Goal: Information Seeking & Learning: Learn about a topic

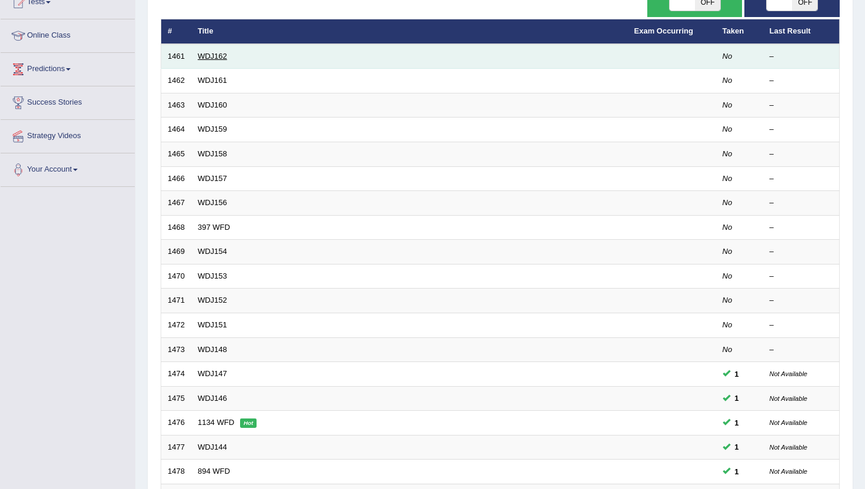
click at [207, 54] on link "WDJ162" at bounding box center [212, 56] width 29 height 9
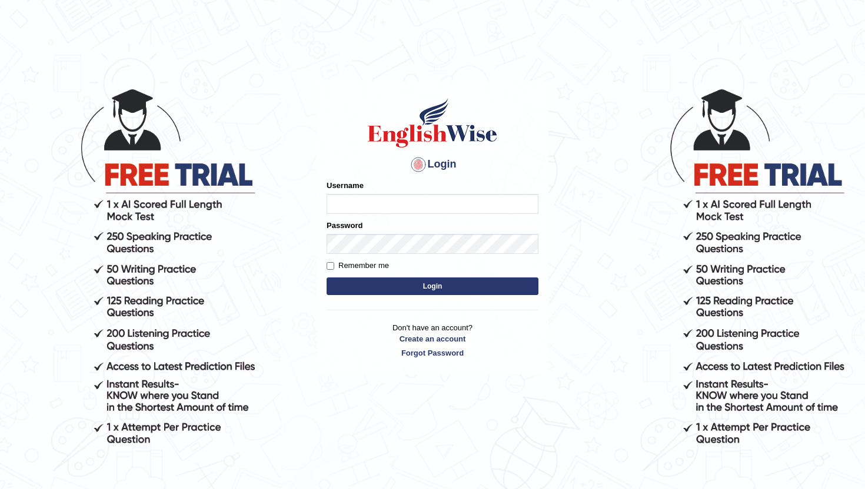
type input "amritpalkaurmalhi"
click at [383, 282] on button "Login" at bounding box center [433, 287] width 212 height 18
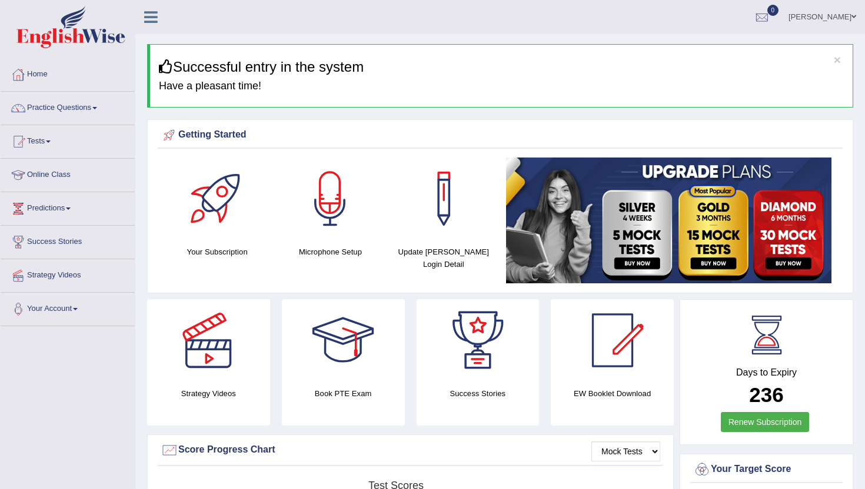
click at [49, 178] on link "Online Class" at bounding box center [68, 173] width 134 height 29
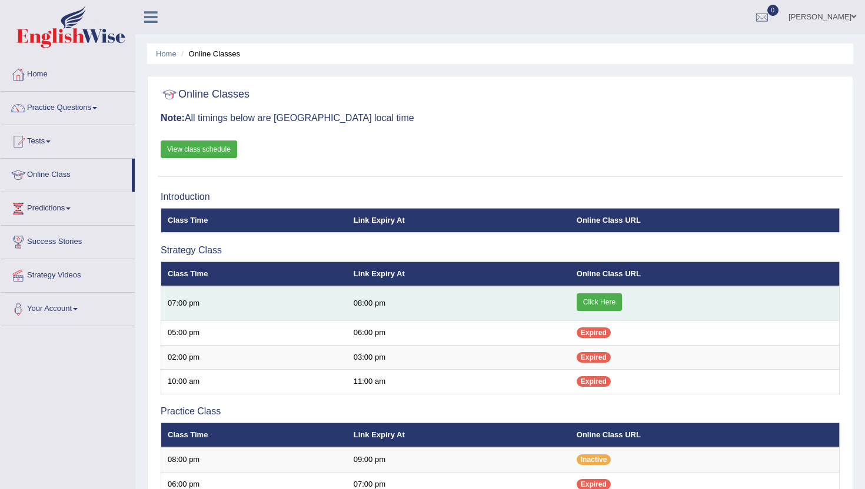
click at [597, 304] on link "Click Here" at bounding box center [599, 303] width 45 height 18
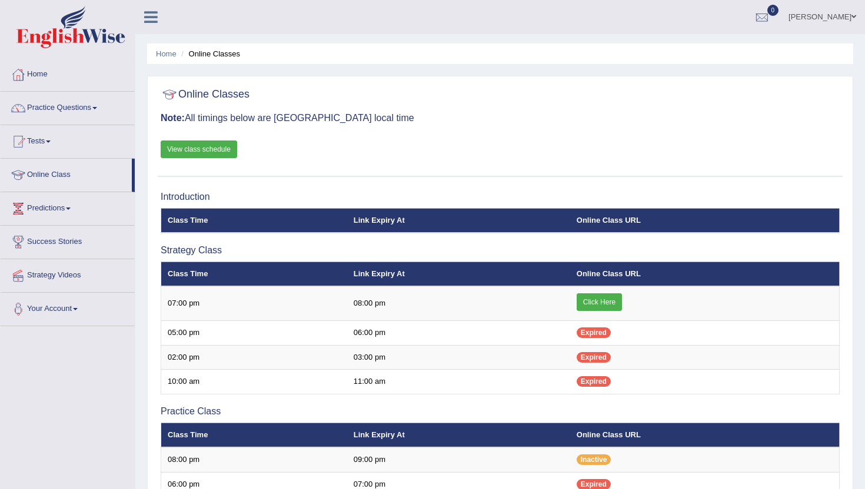
click at [46, 106] on link "Practice Questions" at bounding box center [68, 106] width 134 height 29
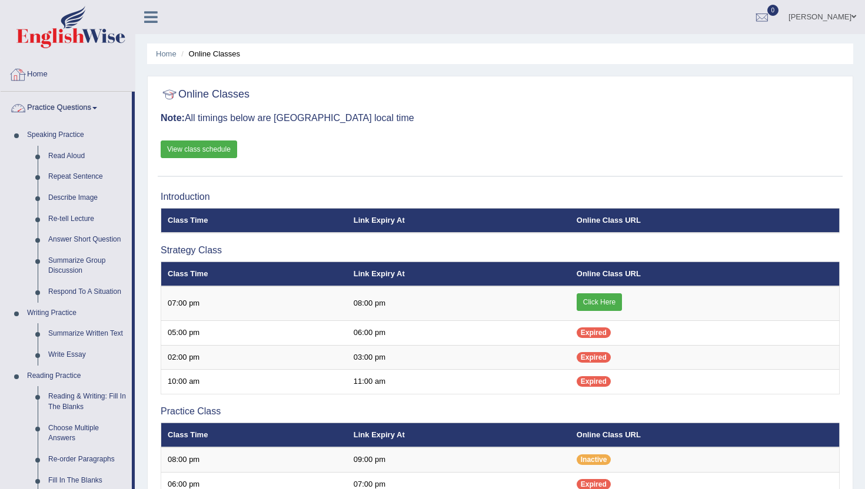
click at [44, 74] on link "Home" at bounding box center [68, 72] width 134 height 29
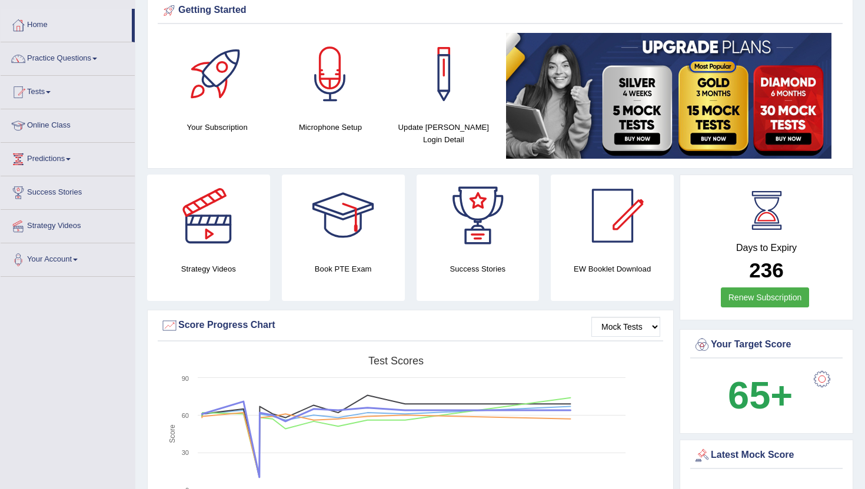
scroll to position [26, 0]
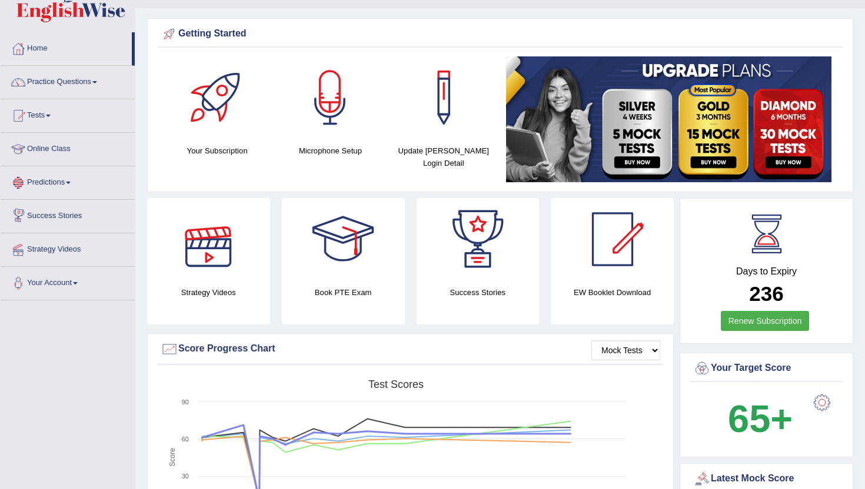
click at [77, 188] on link "Predictions" at bounding box center [68, 180] width 134 height 29
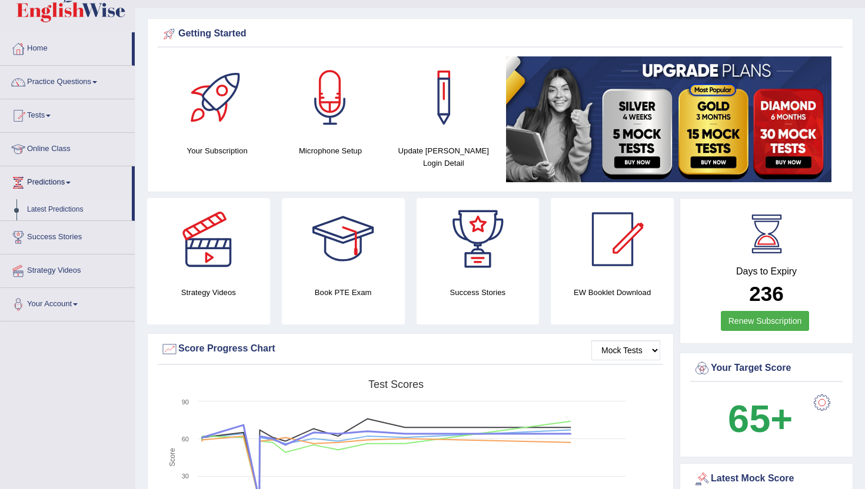
click at [74, 209] on link "Latest Predictions" at bounding box center [77, 209] width 110 height 21
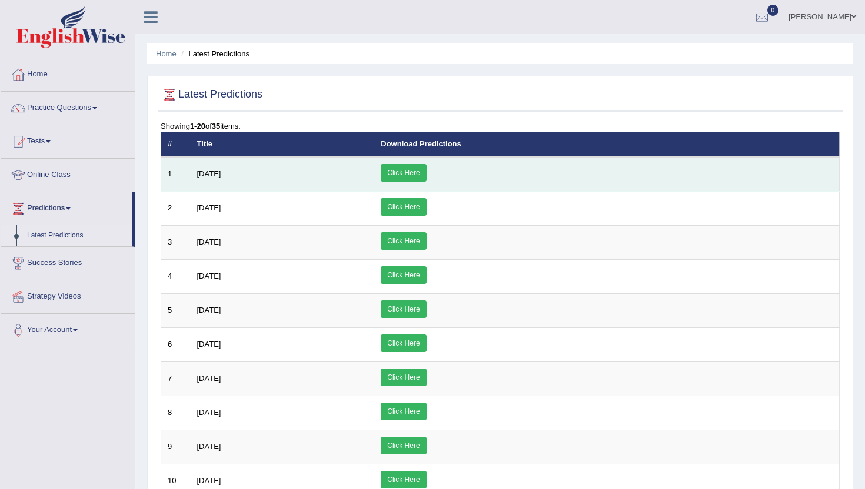
click at [521, 172] on td "Click Here" at bounding box center [606, 174] width 465 height 35
click at [426, 173] on link "Click Here" at bounding box center [403, 173] width 45 height 18
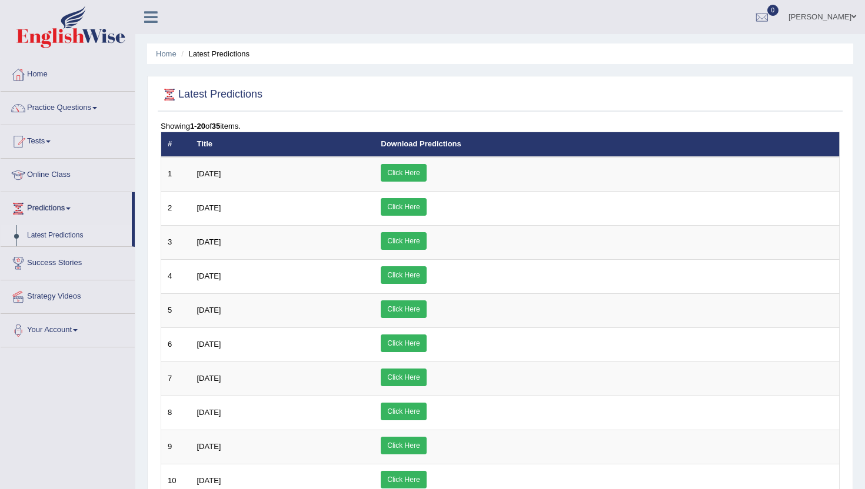
click at [56, 111] on link "Practice Questions" at bounding box center [68, 106] width 134 height 29
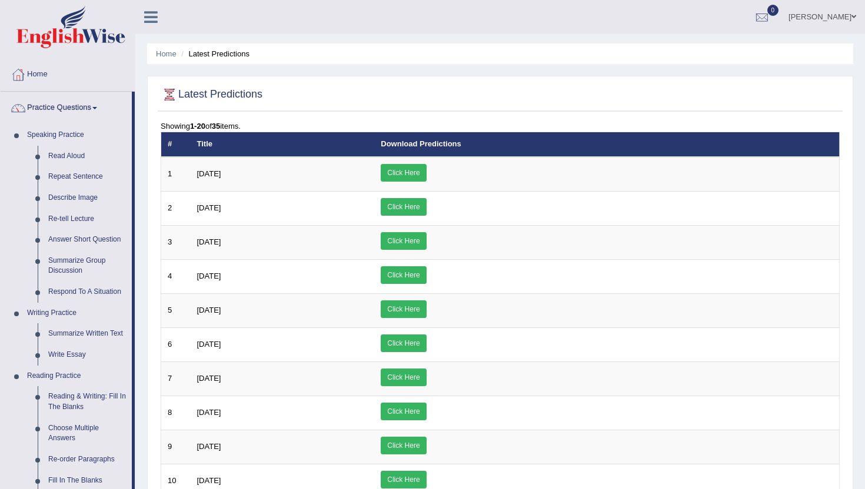
click at [142, 465] on div "Home Latest Predictions Latest Predictions Showing 1-20 of 35 items. # Title Do…" at bounding box center [499, 458] width 729 height 917
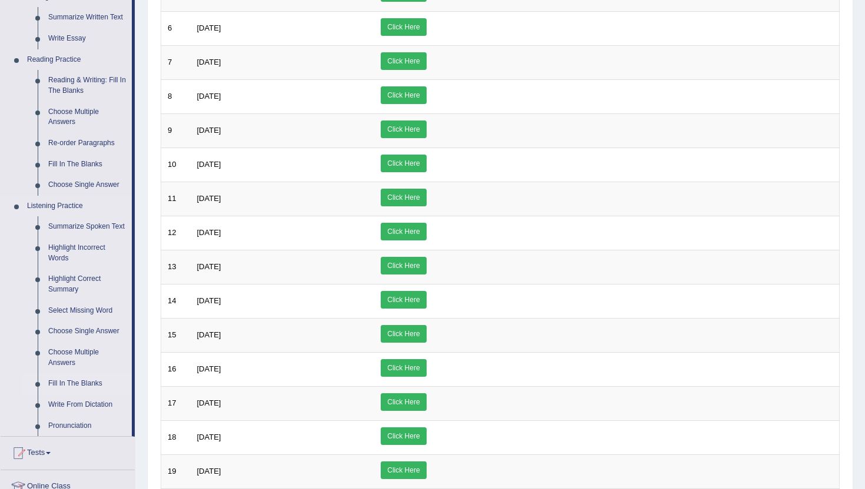
scroll to position [329, 0]
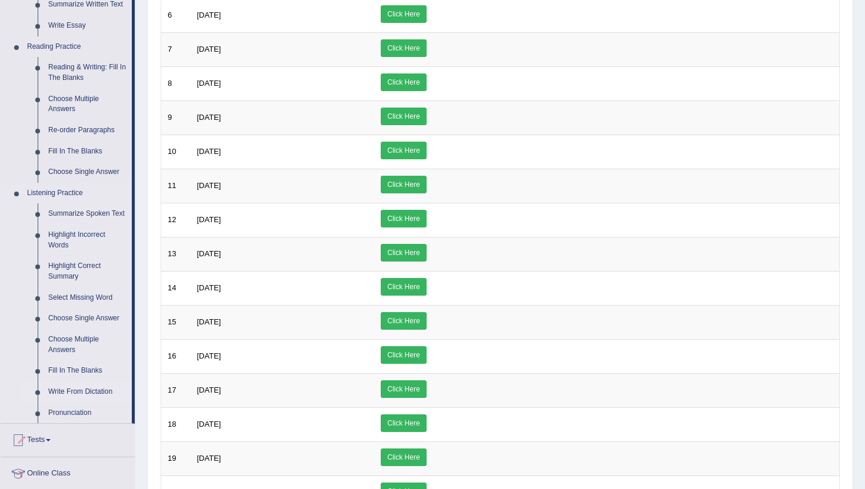
click at [85, 403] on link "Write From Dictation" at bounding box center [87, 392] width 89 height 21
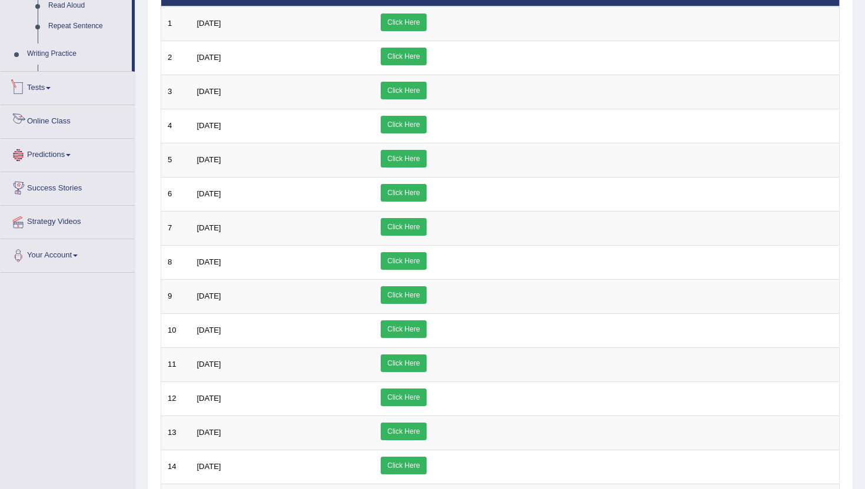
scroll to position [398, 0]
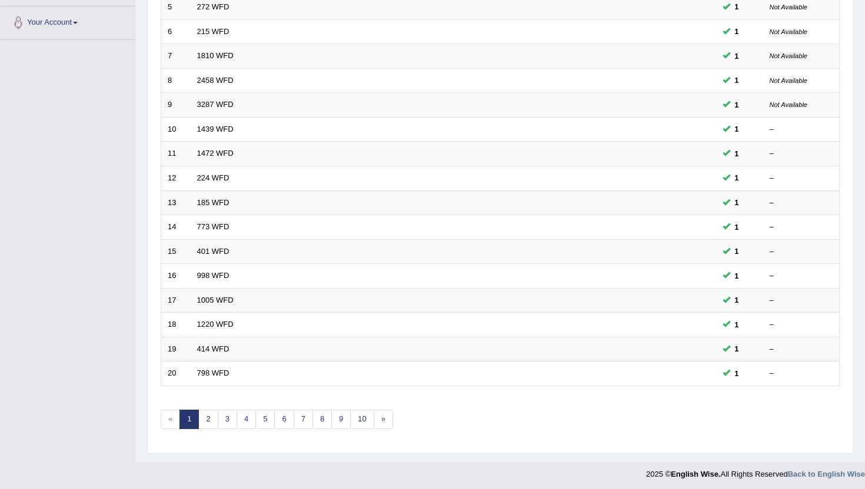
scroll to position [289, 0]
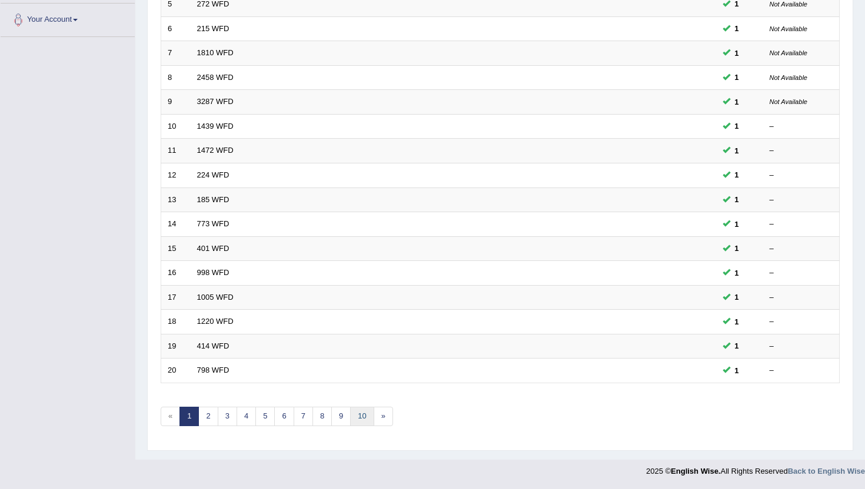
click at [354, 417] on link "10" at bounding box center [362, 416] width 24 height 19
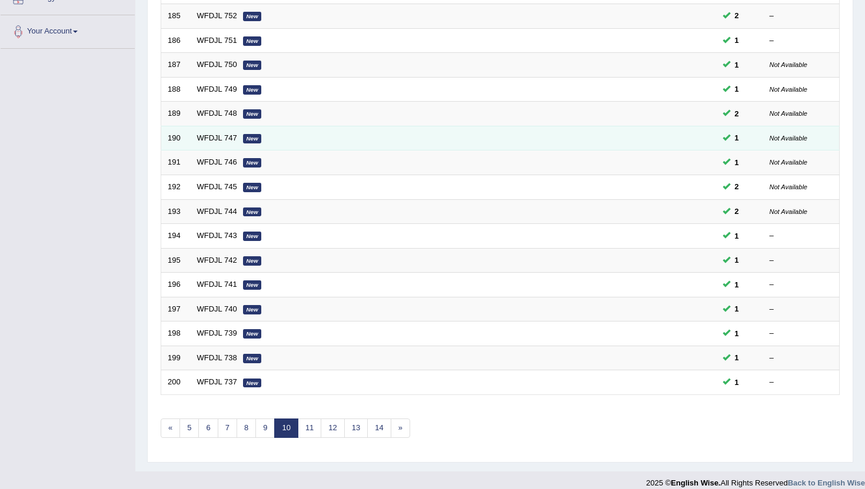
scroll to position [289, 0]
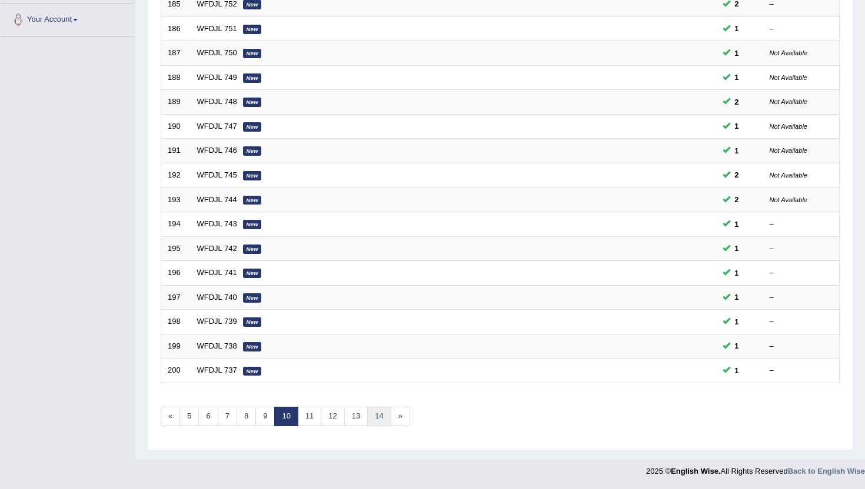
click at [387, 426] on div "Showing 181-200 of 2,589 items. # Title Exam Occurring Taken Last Result 181 WF…" at bounding box center [500, 136] width 679 height 610
click at [386, 419] on link "14" at bounding box center [379, 416] width 24 height 19
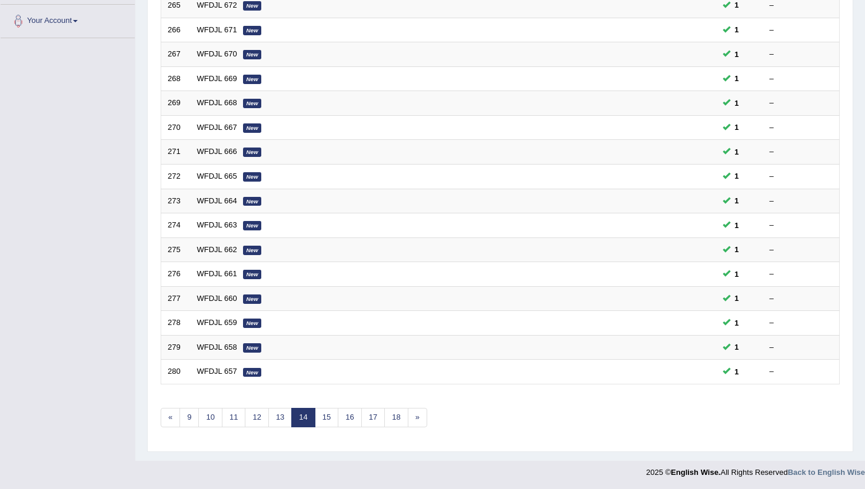
scroll to position [289, 0]
click at [397, 415] on link "18" at bounding box center [396, 416] width 24 height 19
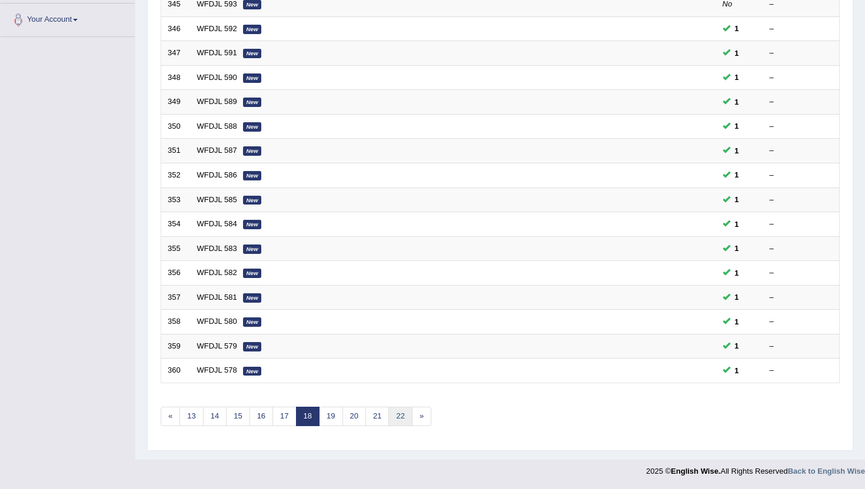
click at [397, 415] on link "22" at bounding box center [400, 416] width 24 height 19
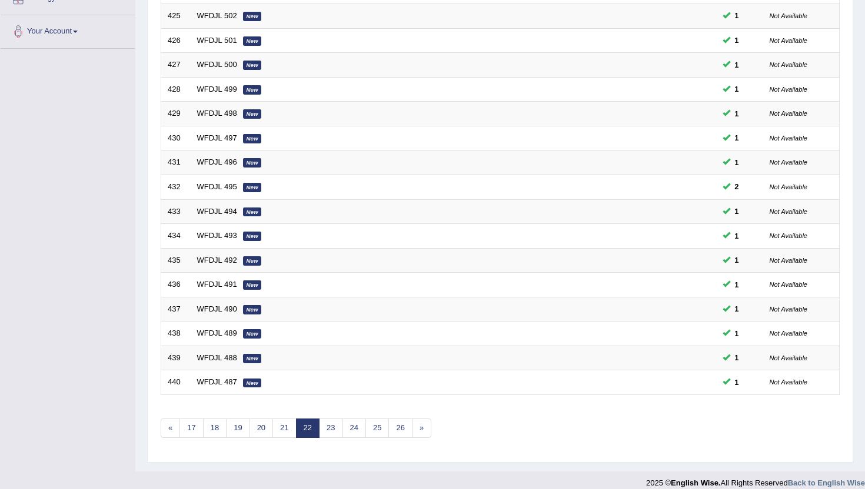
scroll to position [289, 0]
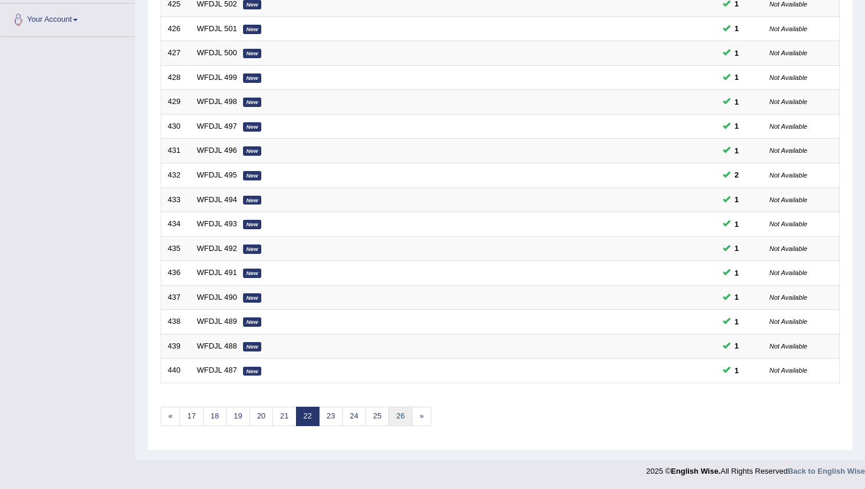
click at [397, 415] on link "26" at bounding box center [400, 416] width 24 height 19
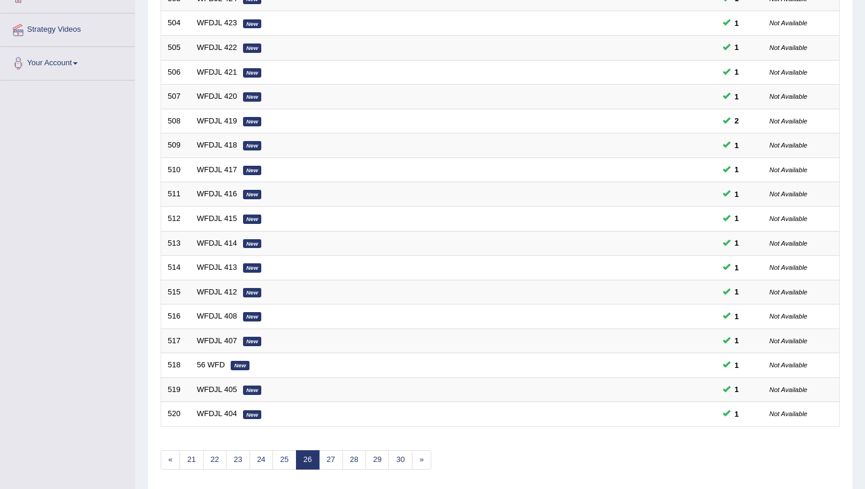
scroll to position [259, 0]
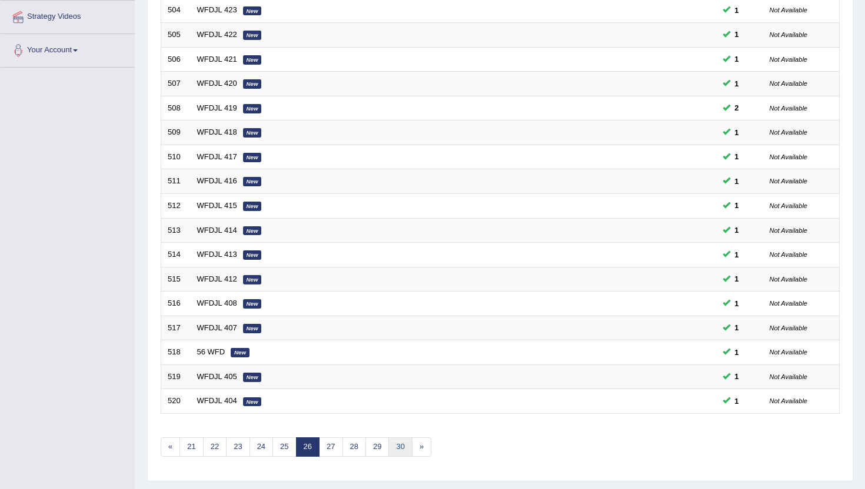
click at [392, 450] on link "30" at bounding box center [400, 447] width 24 height 19
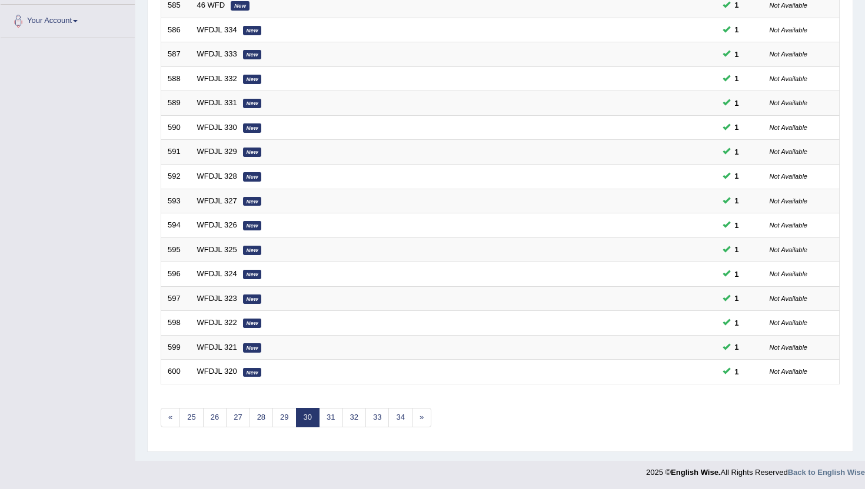
scroll to position [289, 0]
click at [403, 418] on link "34" at bounding box center [400, 416] width 24 height 19
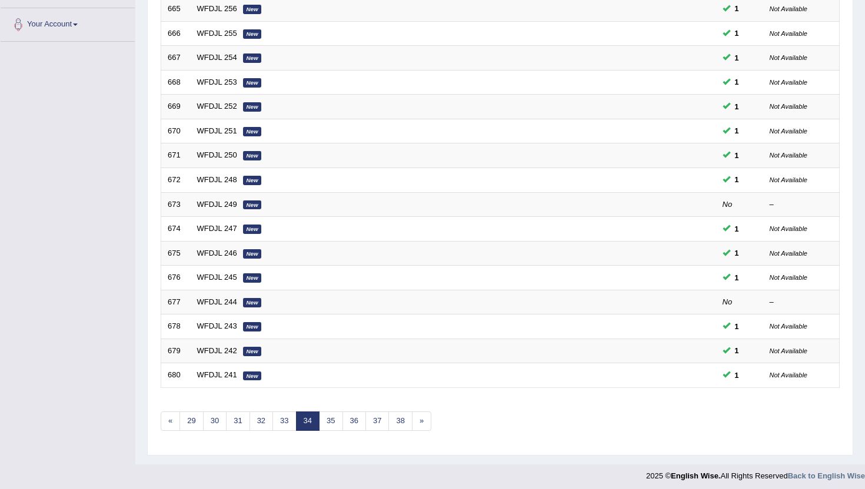
scroll to position [289, 0]
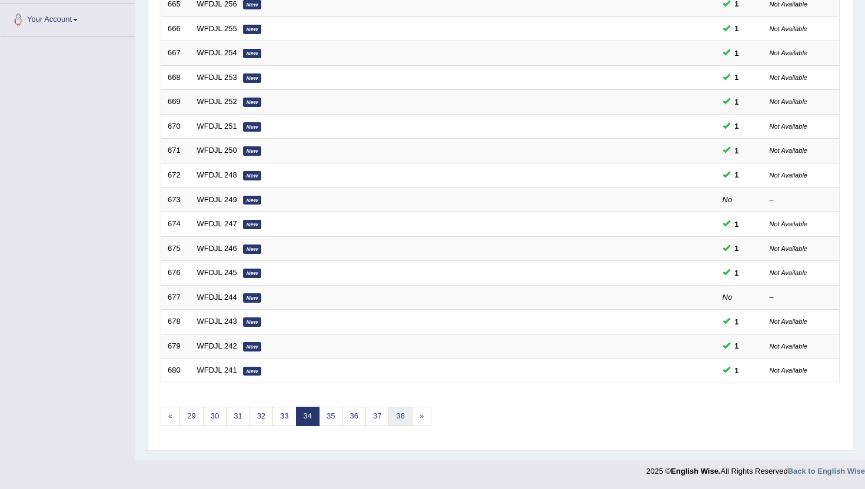
click at [403, 418] on link "38" at bounding box center [400, 416] width 24 height 19
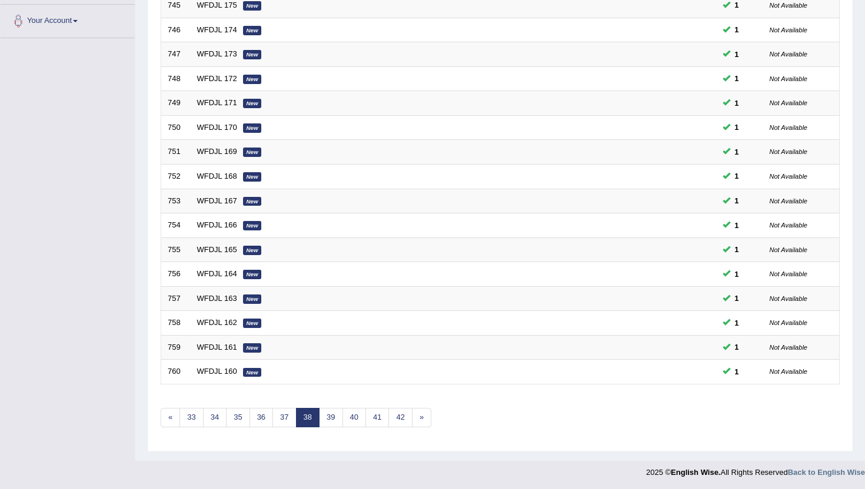
scroll to position [289, 0]
click at [396, 426] on link "42" at bounding box center [400, 416] width 24 height 19
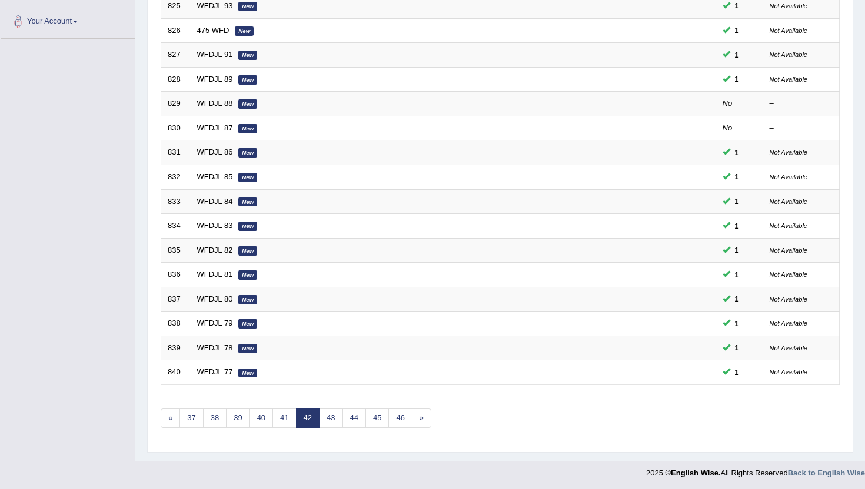
scroll to position [289, 0]
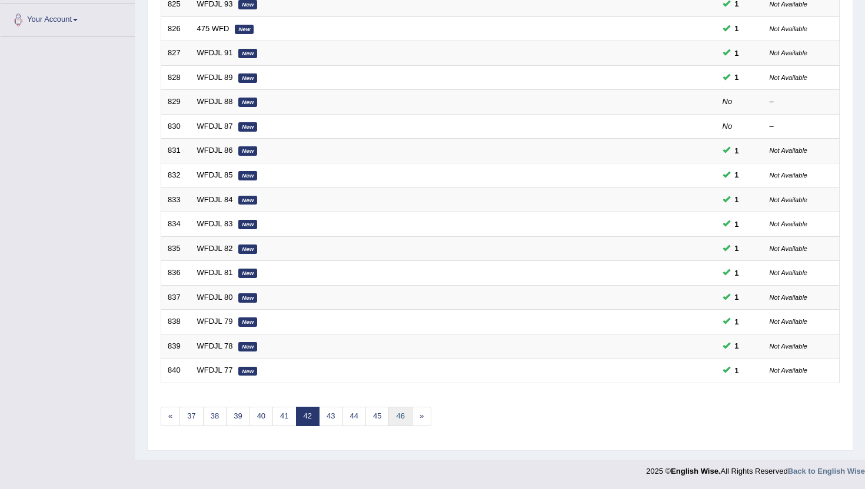
click at [407, 412] on link "46" at bounding box center [400, 416] width 24 height 19
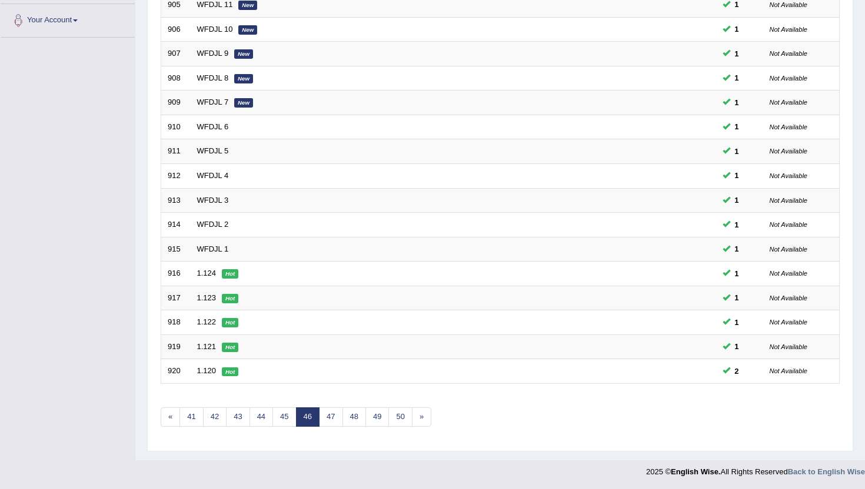
scroll to position [289, 0]
click at [398, 422] on link "50" at bounding box center [400, 416] width 24 height 19
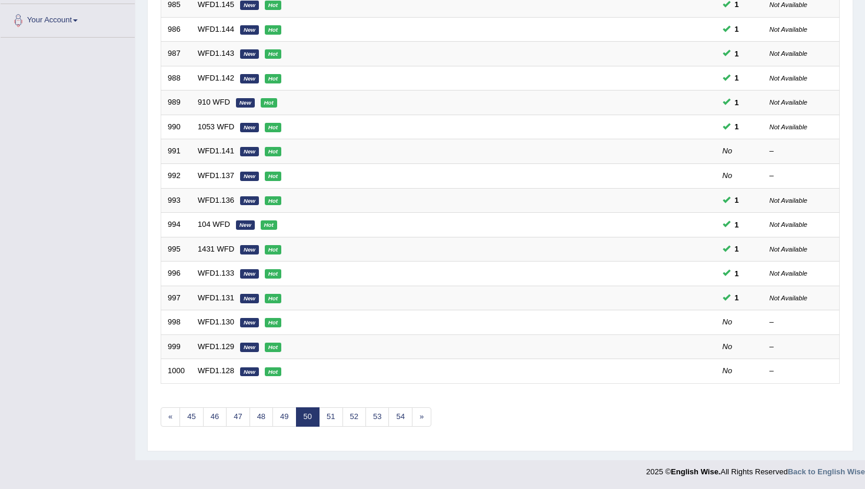
scroll to position [289, 0]
click at [398, 417] on link "54" at bounding box center [400, 416] width 24 height 19
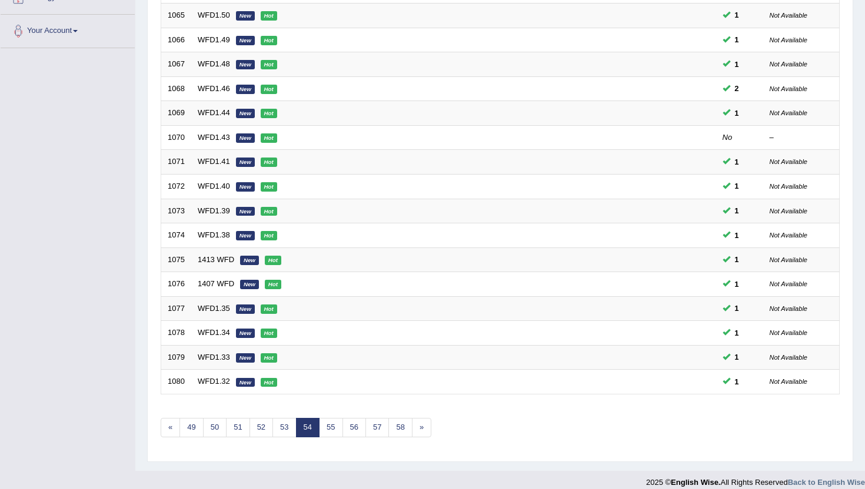
scroll to position [289, 0]
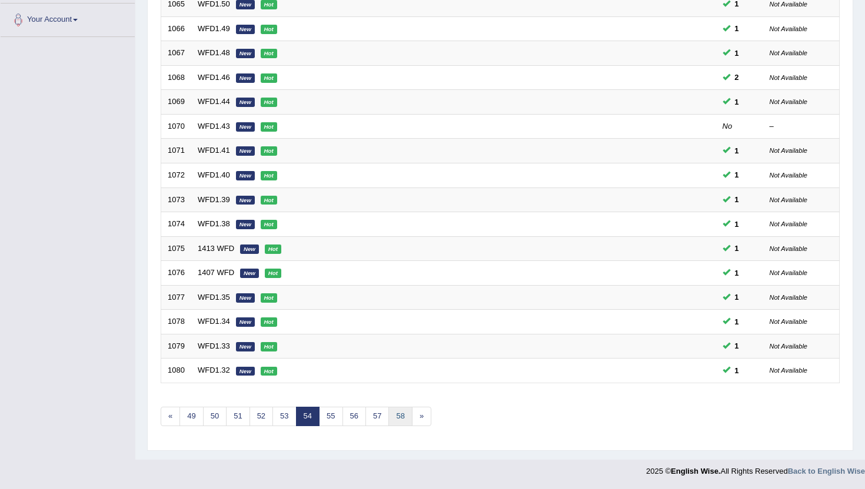
click at [398, 417] on link "58" at bounding box center [400, 416] width 24 height 19
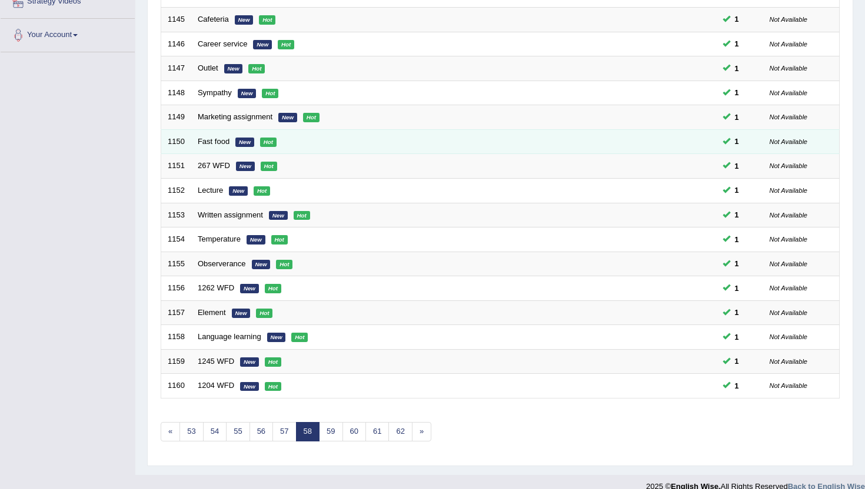
scroll to position [289, 0]
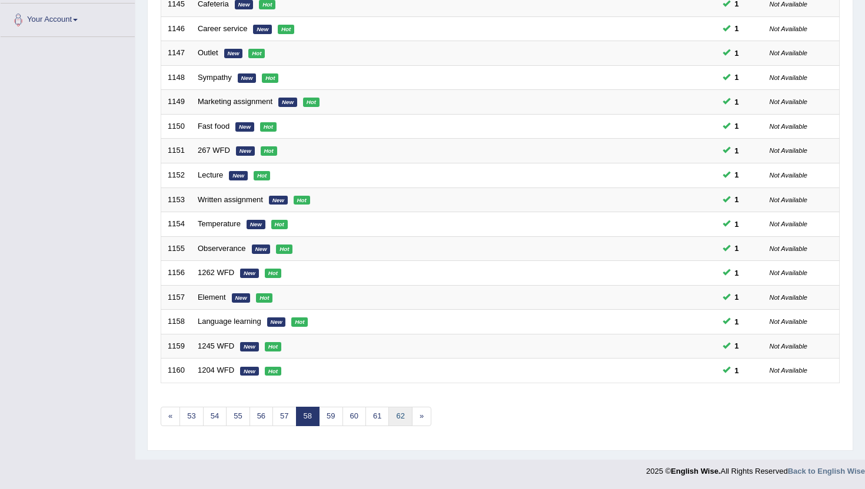
click at [404, 419] on link "62" at bounding box center [400, 416] width 24 height 19
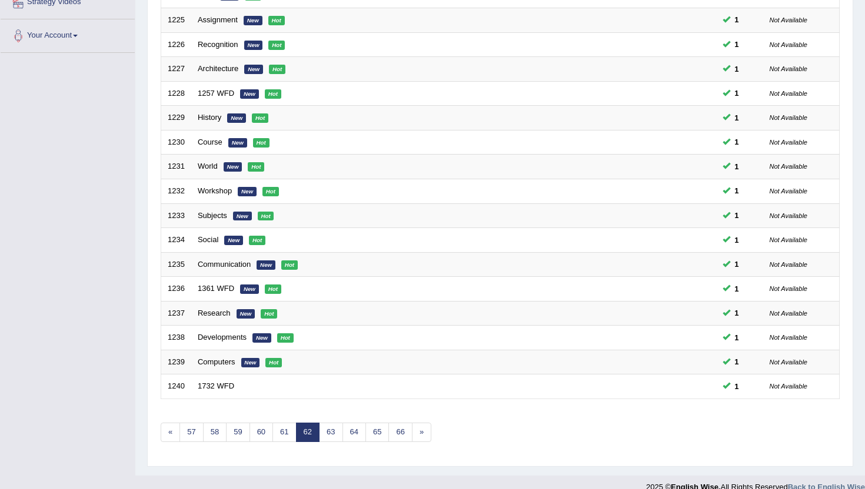
scroll to position [289, 0]
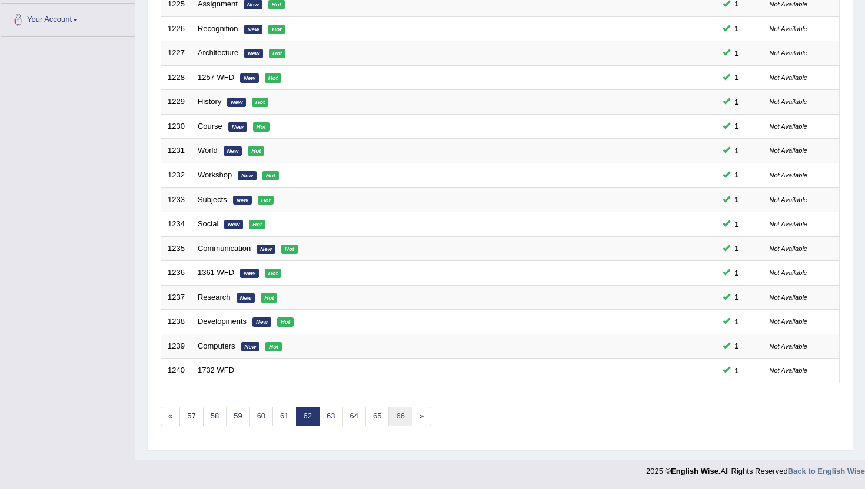
click at [404, 419] on link "66" at bounding box center [400, 416] width 24 height 19
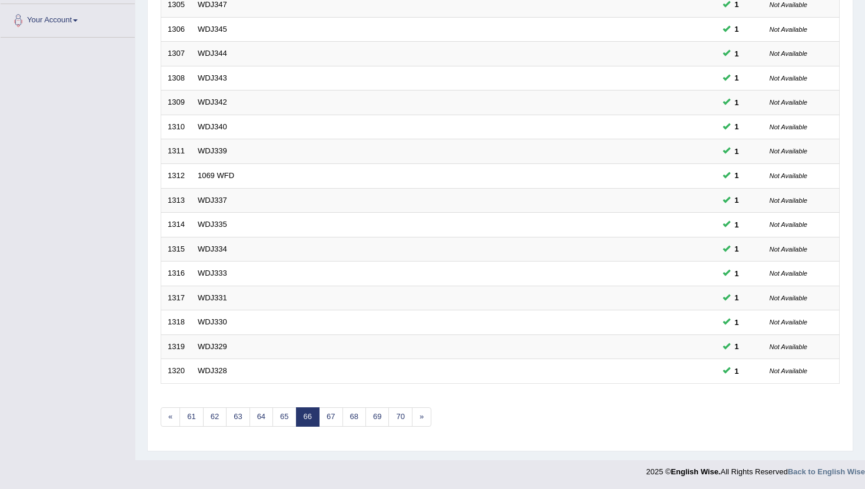
scroll to position [289, 0]
click at [404, 417] on link "70" at bounding box center [400, 416] width 24 height 19
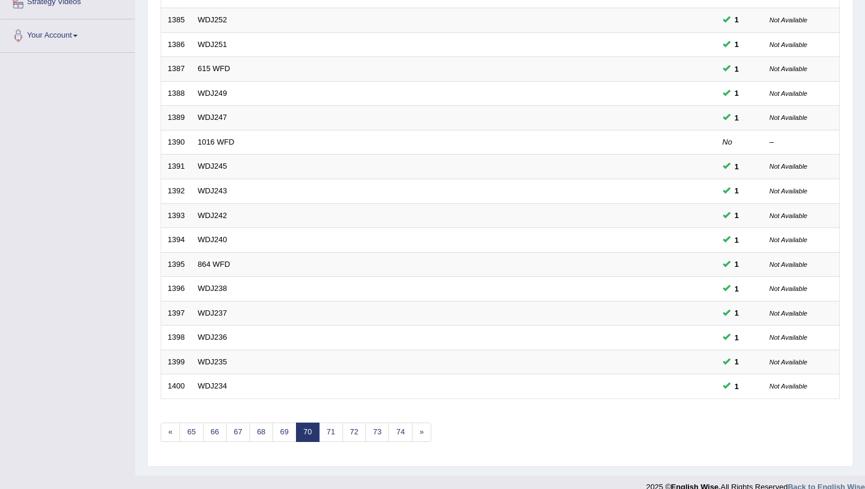
scroll to position [282, 0]
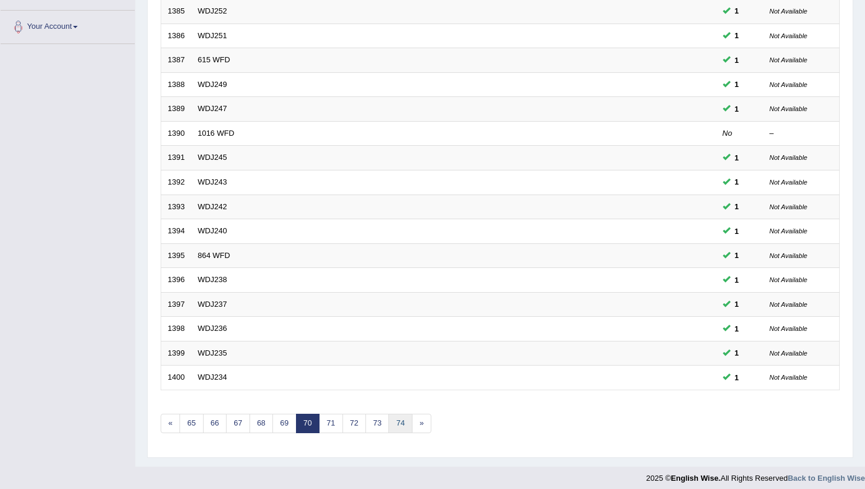
click at [404, 417] on link "74" at bounding box center [400, 423] width 24 height 19
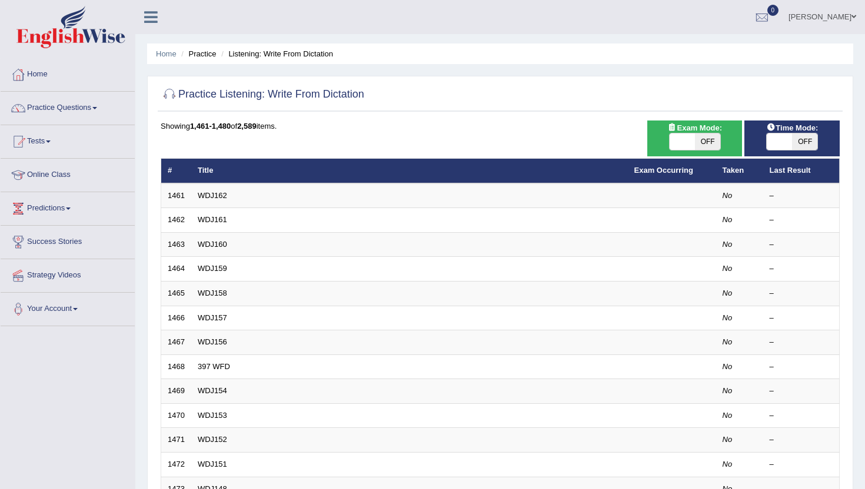
scroll to position [24, 0]
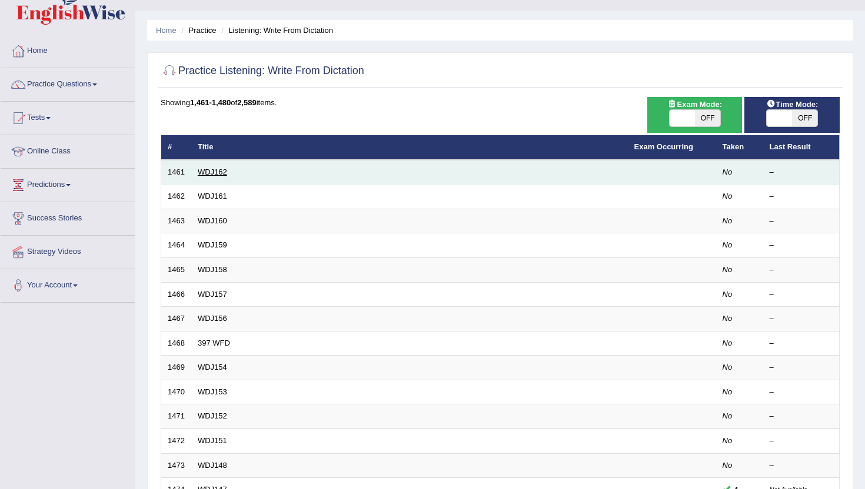
click at [212, 173] on link "WDJ162" at bounding box center [212, 172] width 29 height 9
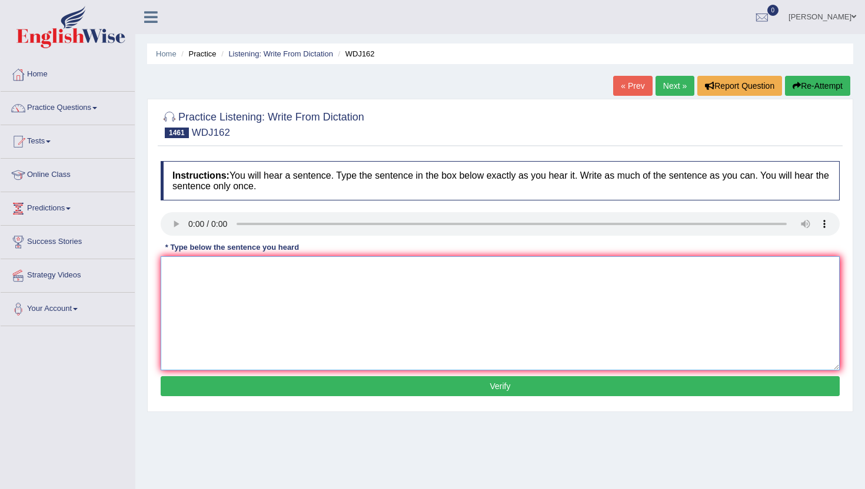
click at [239, 285] on textarea at bounding box center [500, 314] width 679 height 114
type textarea "m"
click at [248, 388] on button "Verify" at bounding box center [500, 387] width 679 height 20
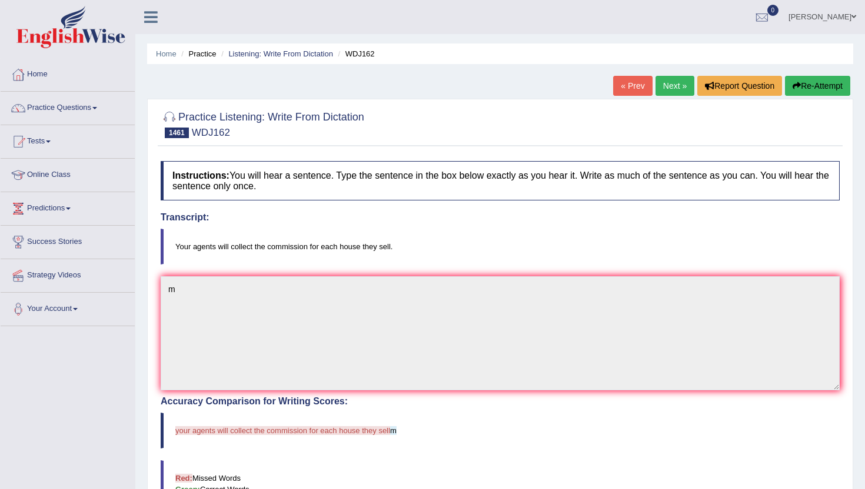
click at [683, 79] on link "Next »" at bounding box center [674, 86] width 39 height 20
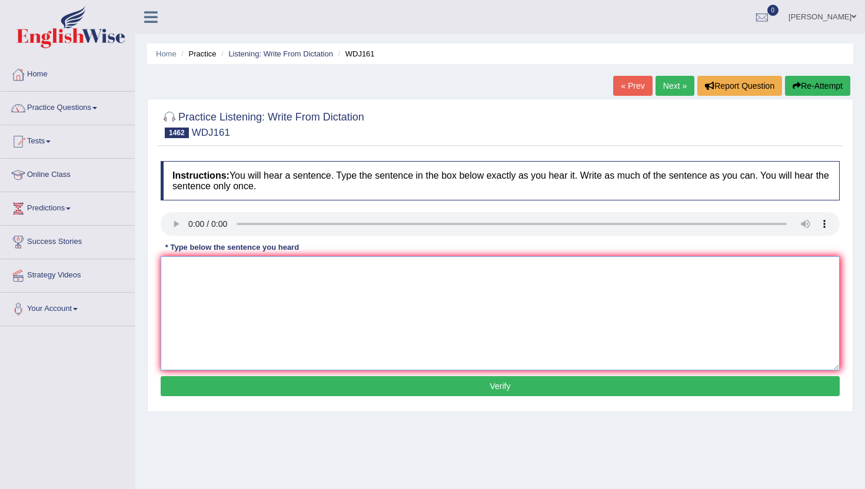
click at [238, 278] on textarea at bounding box center [500, 314] width 679 height 114
type textarea "m"
click at [237, 386] on button "Verify" at bounding box center [500, 387] width 679 height 20
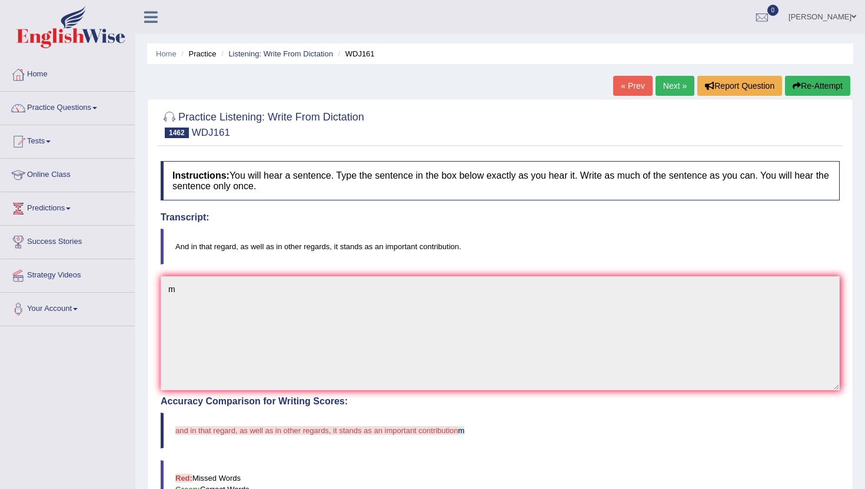
click at [667, 91] on link "Next »" at bounding box center [674, 86] width 39 height 20
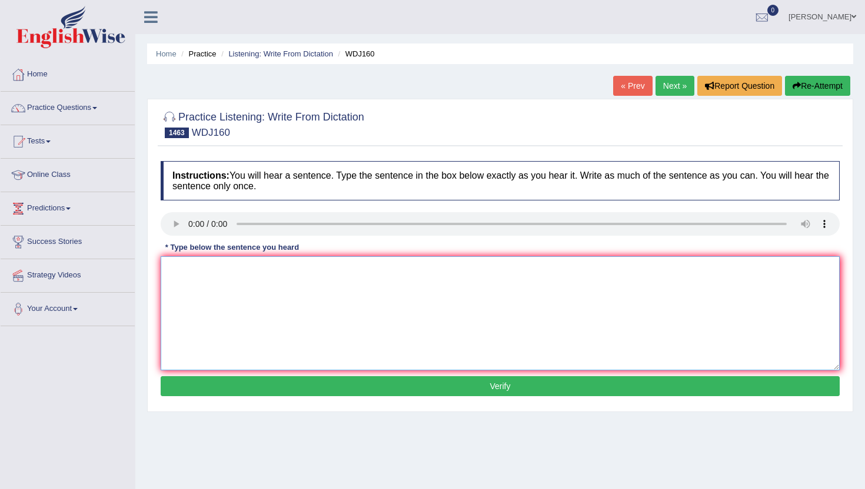
click at [265, 287] on textarea at bounding box center [500, 314] width 679 height 114
type textarea "m"
click at [253, 384] on button "Verify" at bounding box center [500, 387] width 679 height 20
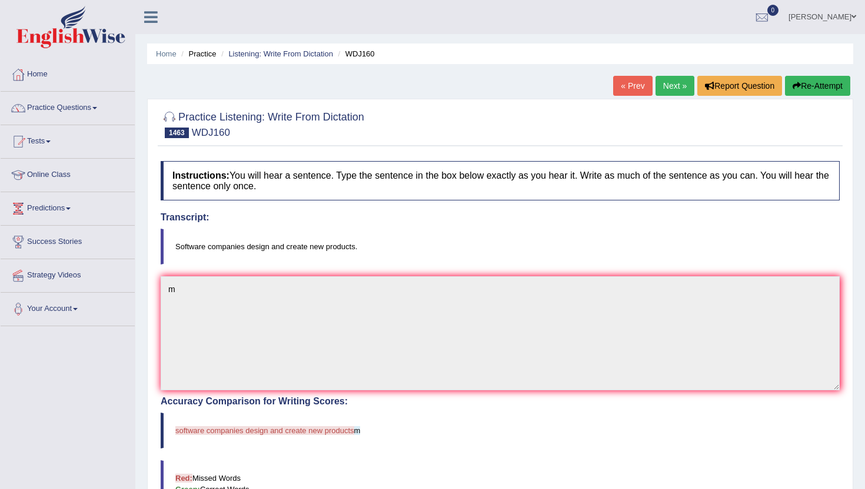
click at [668, 94] on link "Next »" at bounding box center [674, 86] width 39 height 20
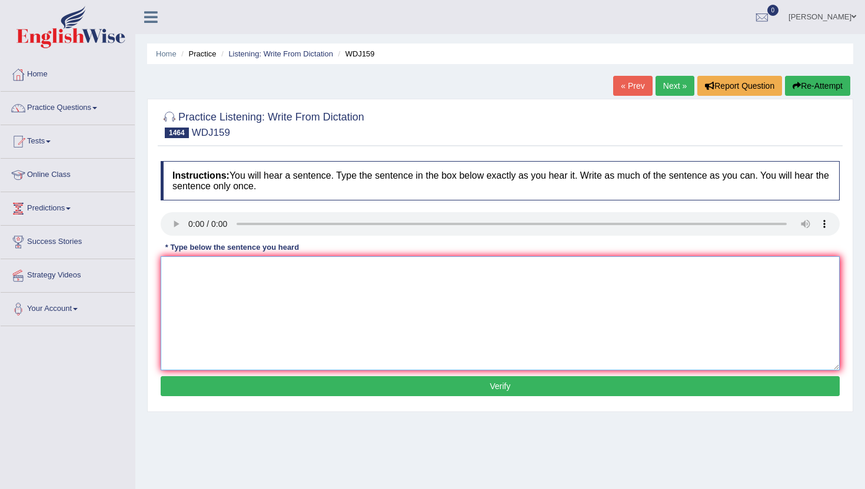
click at [226, 276] on textarea at bounding box center [500, 314] width 679 height 114
type textarea "m"
click at [224, 382] on button "Verify" at bounding box center [500, 387] width 679 height 20
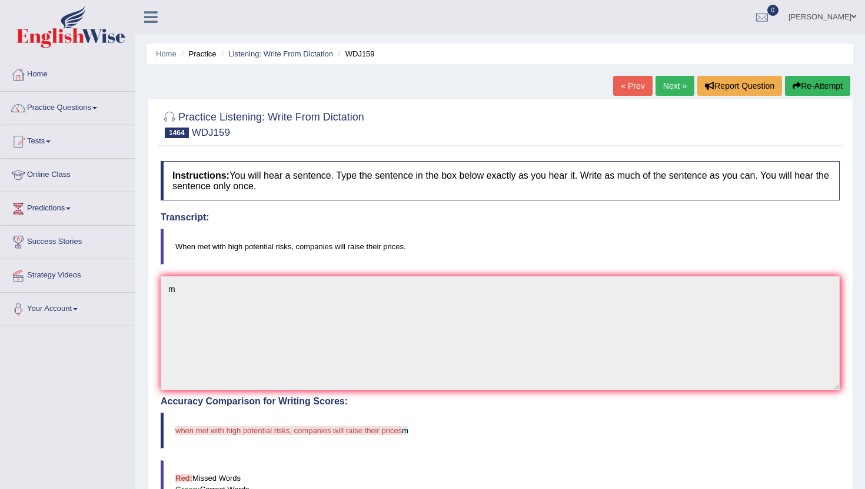
click at [669, 84] on link "Next »" at bounding box center [674, 86] width 39 height 20
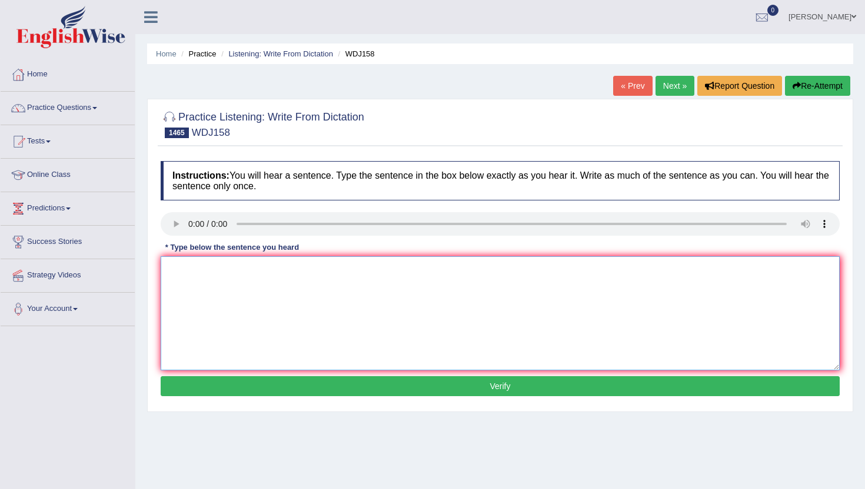
click at [232, 299] on textarea at bounding box center [500, 314] width 679 height 114
type textarea "m"
click at [224, 379] on button "Verify" at bounding box center [500, 387] width 679 height 20
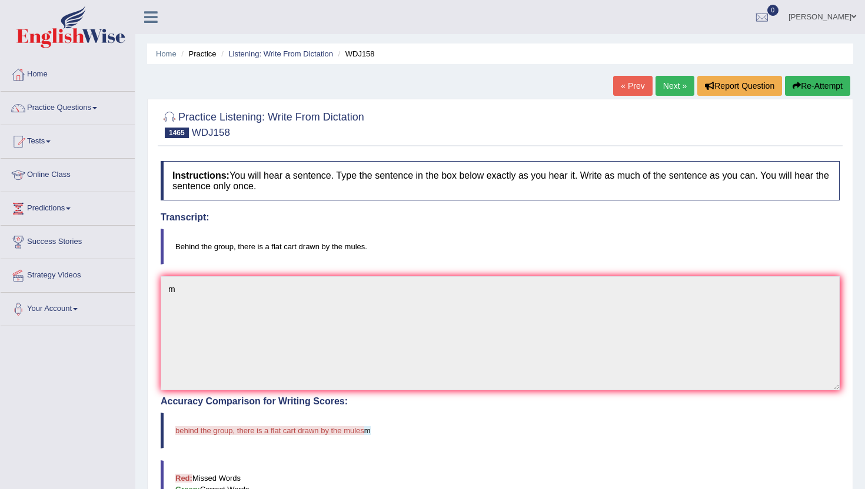
click at [677, 81] on link "Next »" at bounding box center [674, 86] width 39 height 20
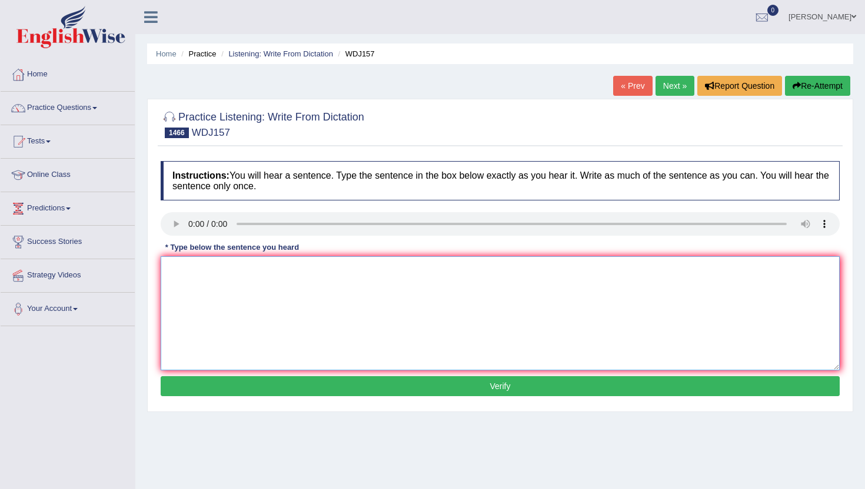
click at [263, 329] on textarea at bounding box center [500, 314] width 679 height 114
type textarea ","
click at [264, 393] on button "Verify" at bounding box center [500, 387] width 679 height 20
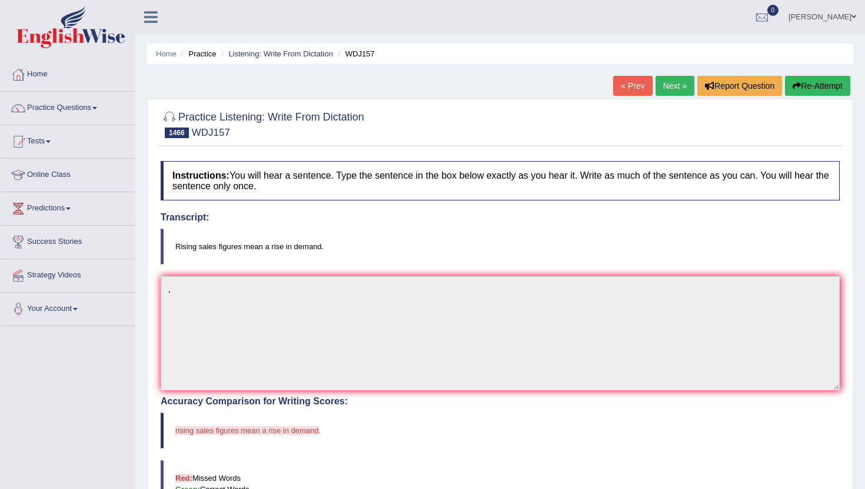
click at [670, 84] on link "Next »" at bounding box center [674, 86] width 39 height 20
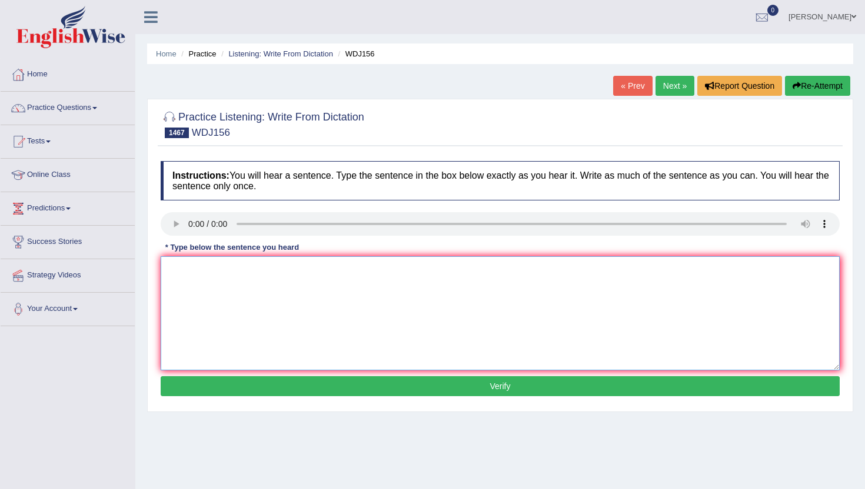
click at [224, 318] on textarea at bounding box center [500, 314] width 679 height 114
type textarea "m"
click at [234, 389] on button "Verify" at bounding box center [500, 387] width 679 height 20
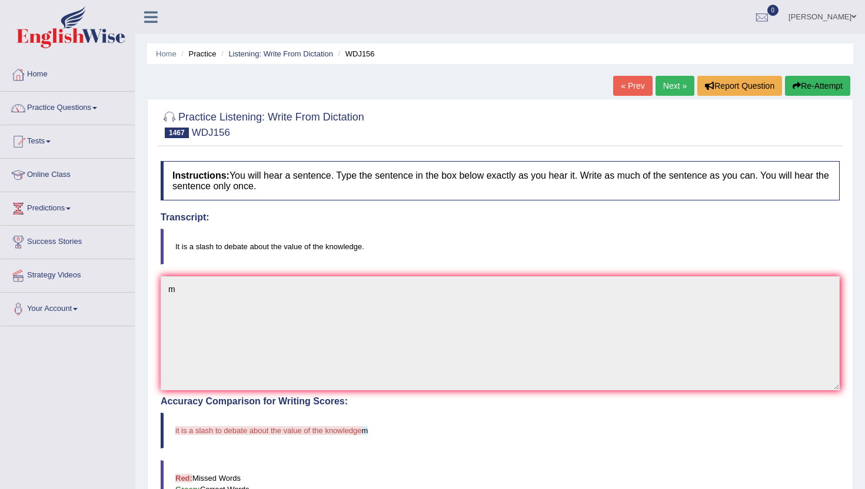
click at [667, 79] on link "Next »" at bounding box center [674, 86] width 39 height 20
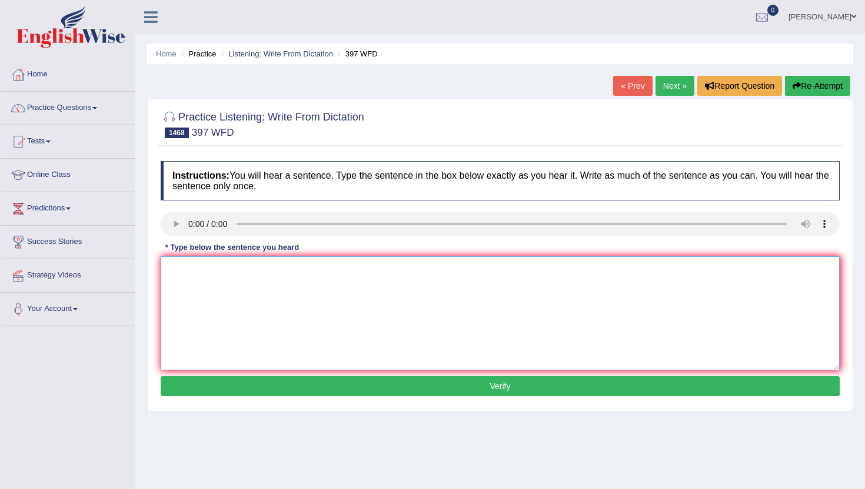
click at [231, 306] on textarea at bounding box center [500, 314] width 679 height 114
type textarea "m"
click at [232, 387] on button "Verify" at bounding box center [500, 387] width 679 height 20
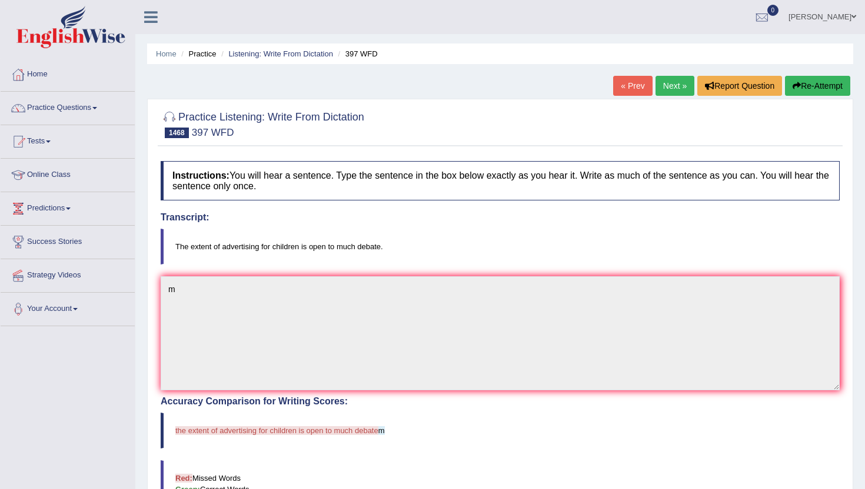
click at [668, 88] on link "Next »" at bounding box center [674, 86] width 39 height 20
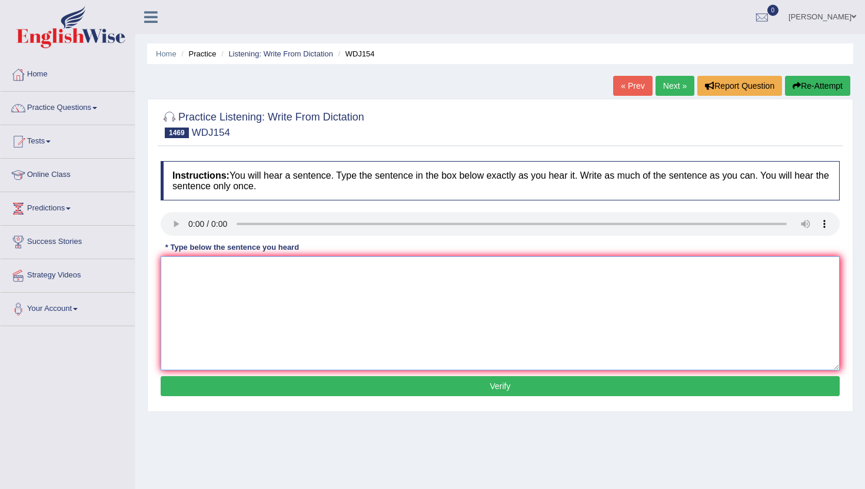
click at [205, 277] on textarea at bounding box center [500, 314] width 679 height 114
type textarea "m"
click at [198, 396] on button "Verify" at bounding box center [500, 387] width 679 height 20
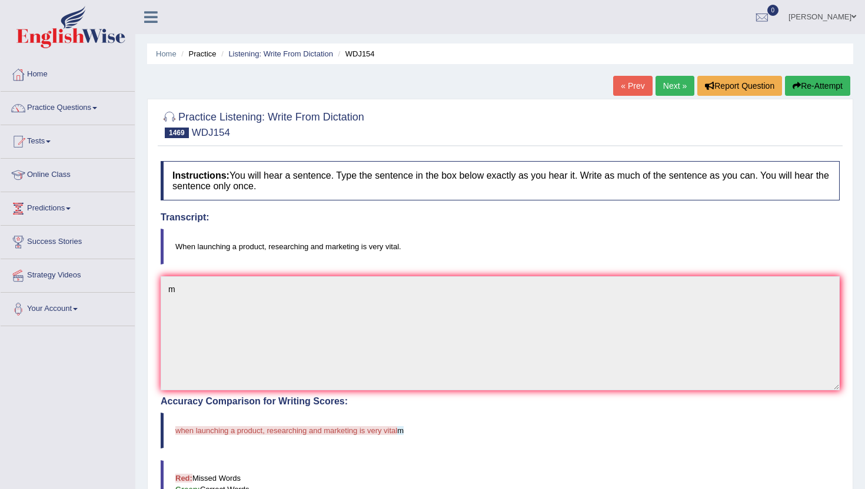
click at [669, 86] on link "Next »" at bounding box center [674, 86] width 39 height 20
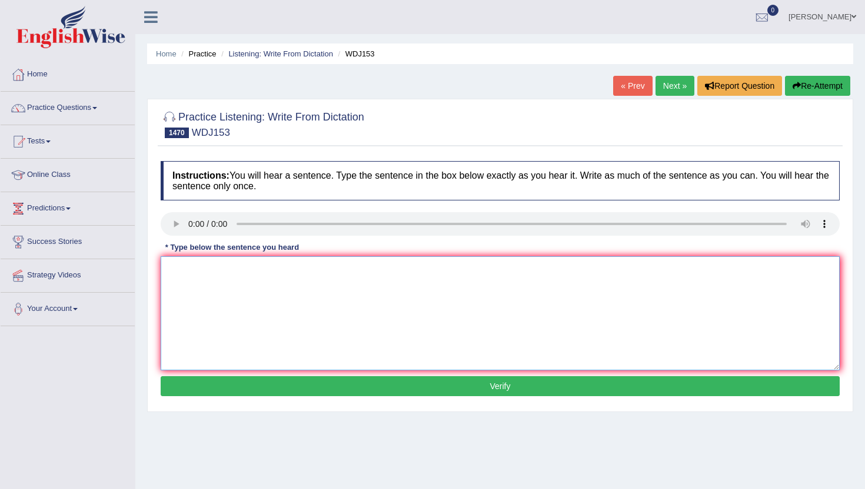
click at [201, 261] on textarea at bounding box center [500, 314] width 679 height 114
type textarea "m"
click at [201, 383] on button "Verify" at bounding box center [500, 387] width 679 height 20
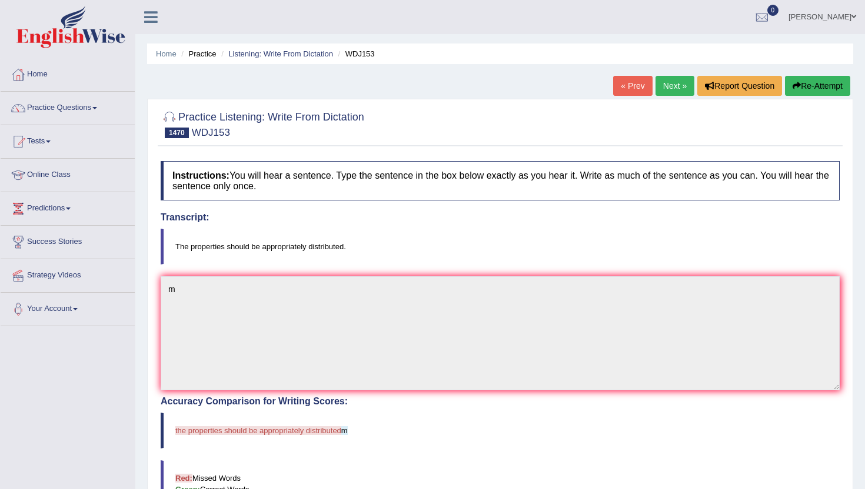
click at [668, 85] on link "Next »" at bounding box center [674, 86] width 39 height 20
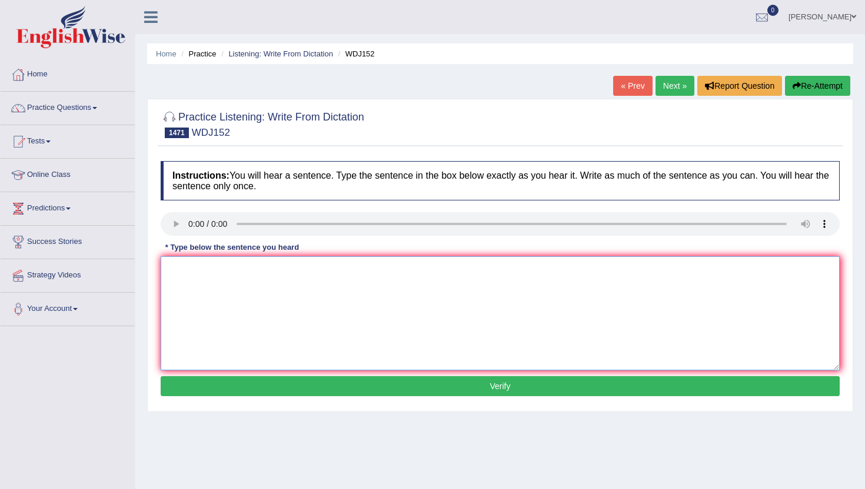
click at [259, 352] on textarea at bounding box center [500, 314] width 679 height 114
type textarea "m"
drag, startPoint x: 254, startPoint y: 407, endPoint x: 254, endPoint y: 386, distance: 21.2
click at [254, 386] on div "Practice Listening: Write From Dictation 1471 WDJ152 Instructions: You will hea…" at bounding box center [500, 256] width 706 height 314
click at [254, 387] on button "Verify" at bounding box center [500, 387] width 679 height 20
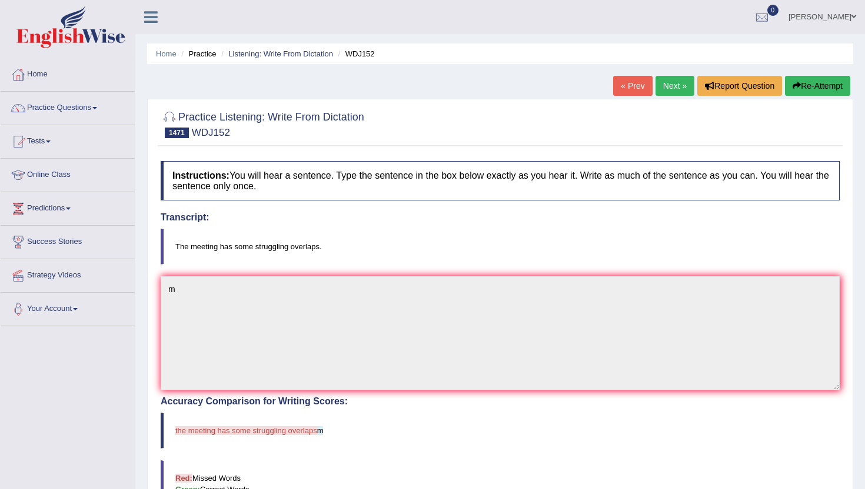
click at [669, 85] on link "Next »" at bounding box center [674, 86] width 39 height 20
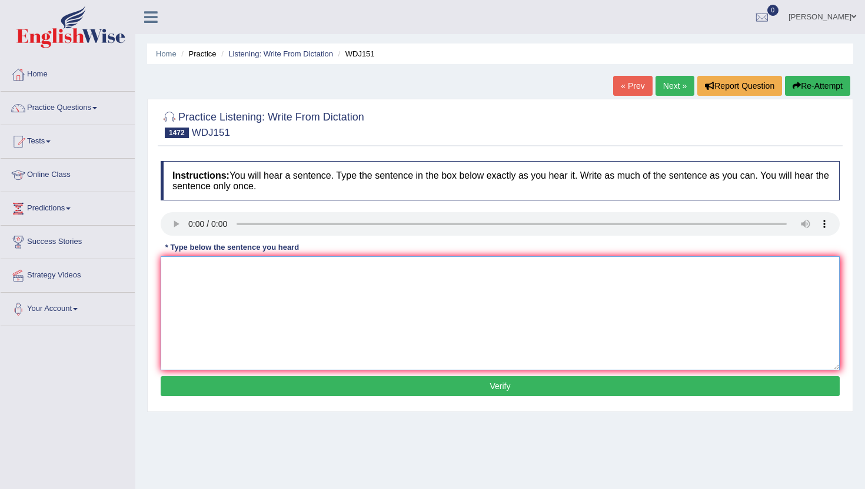
click at [314, 300] on textarea at bounding box center [500, 314] width 679 height 114
type textarea "m"
click at [308, 395] on button "Verify" at bounding box center [500, 387] width 679 height 20
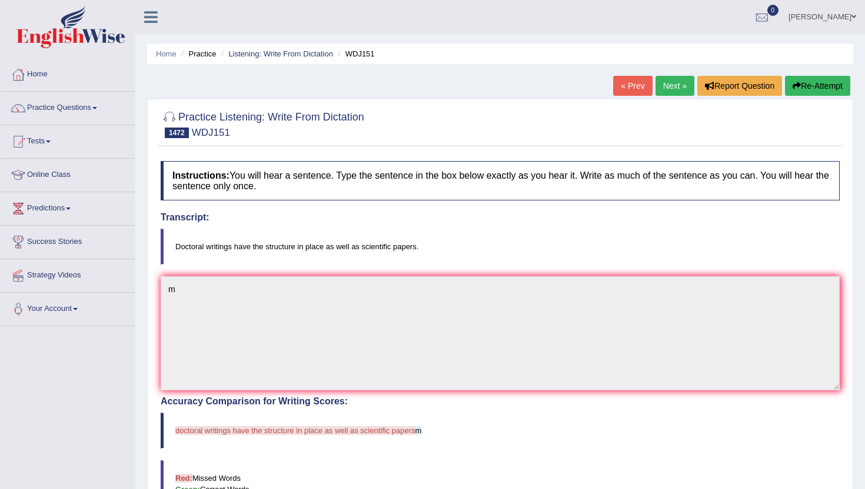
click at [680, 85] on link "Next »" at bounding box center [674, 86] width 39 height 20
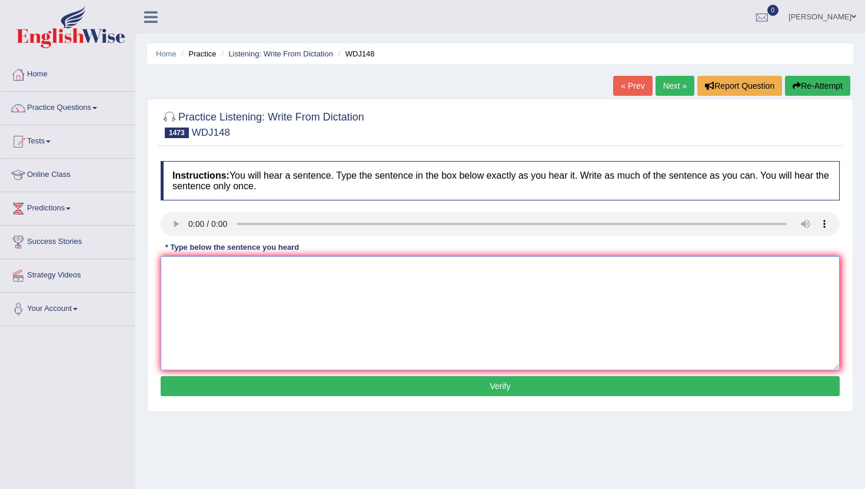
click at [286, 325] on textarea at bounding box center [500, 314] width 679 height 114
type textarea "m"
click at [280, 397] on button "Verify" at bounding box center [500, 387] width 679 height 20
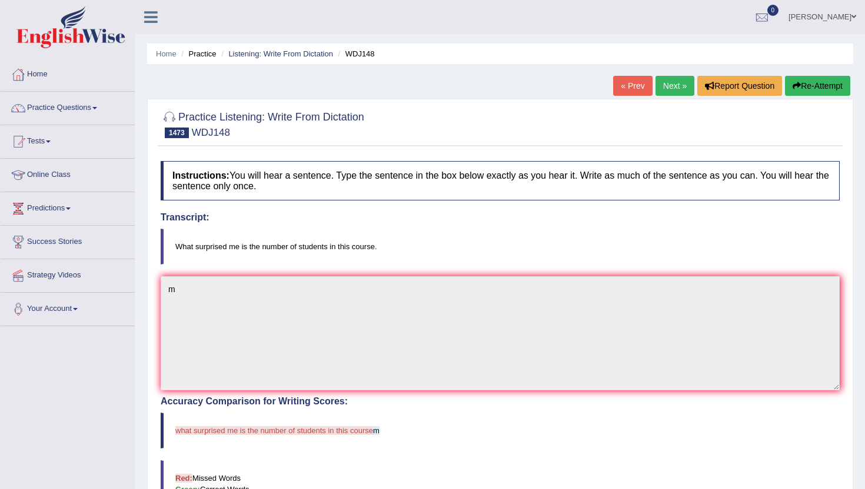
click at [675, 89] on link "Next »" at bounding box center [674, 86] width 39 height 20
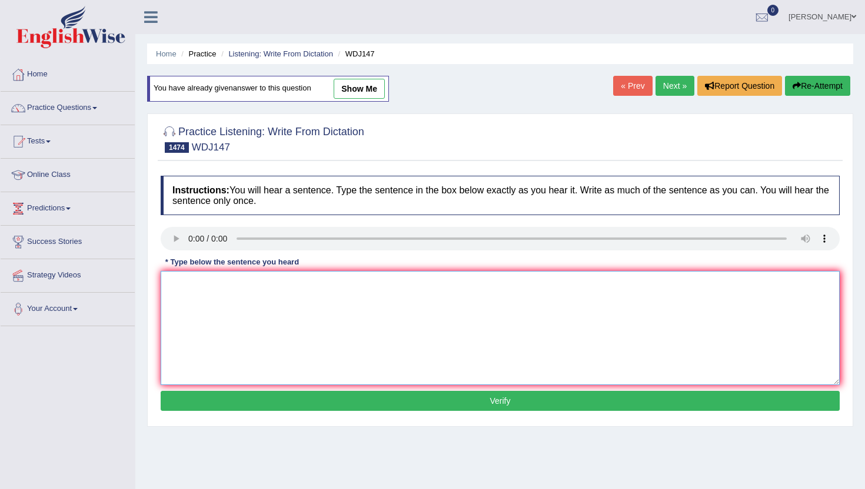
click at [213, 325] on textarea at bounding box center [500, 328] width 679 height 114
type textarea "m"
click at [191, 394] on button "Verify" at bounding box center [500, 401] width 679 height 20
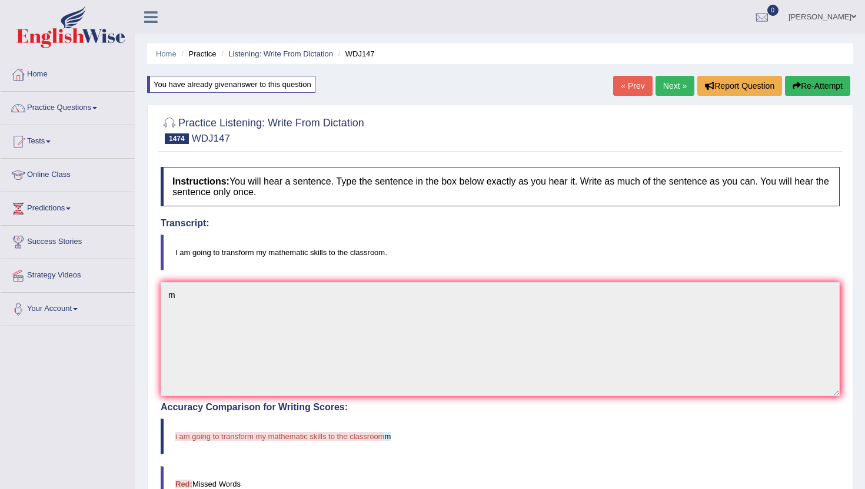
click at [664, 81] on link "Next »" at bounding box center [674, 86] width 39 height 20
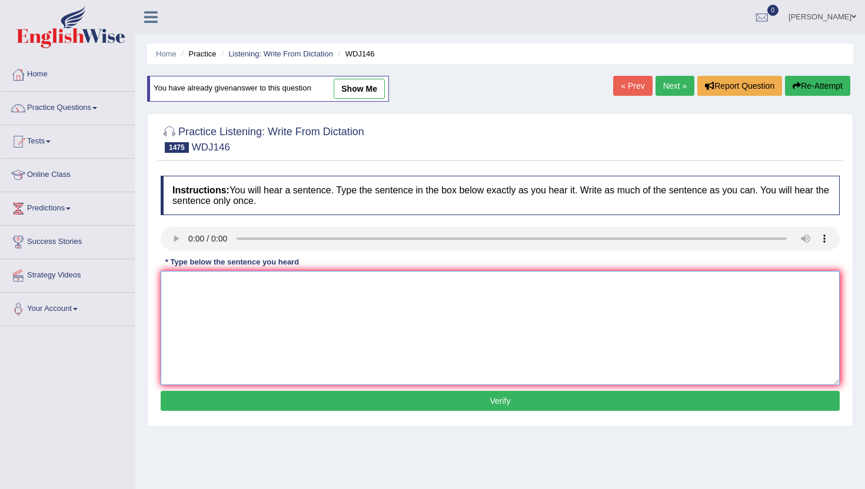
click at [263, 307] on textarea at bounding box center [500, 328] width 679 height 114
type textarea "m"
click at [270, 403] on button "Verify" at bounding box center [500, 401] width 679 height 20
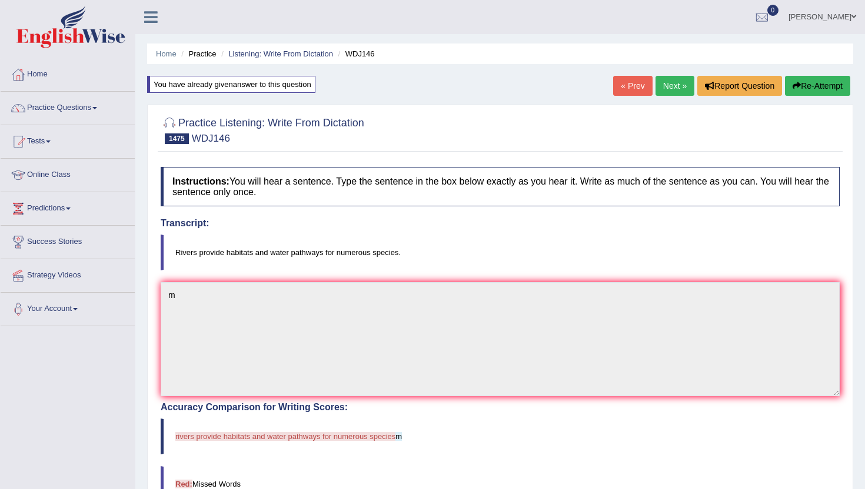
click at [662, 86] on link "Next »" at bounding box center [674, 86] width 39 height 20
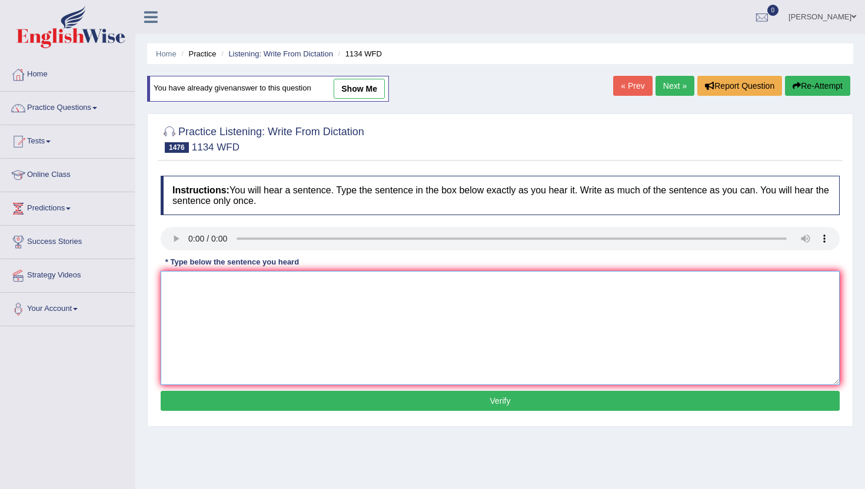
click at [199, 309] on textarea at bounding box center [500, 328] width 679 height 114
type textarea "n"
click at [186, 398] on button "Verify" at bounding box center [500, 401] width 679 height 20
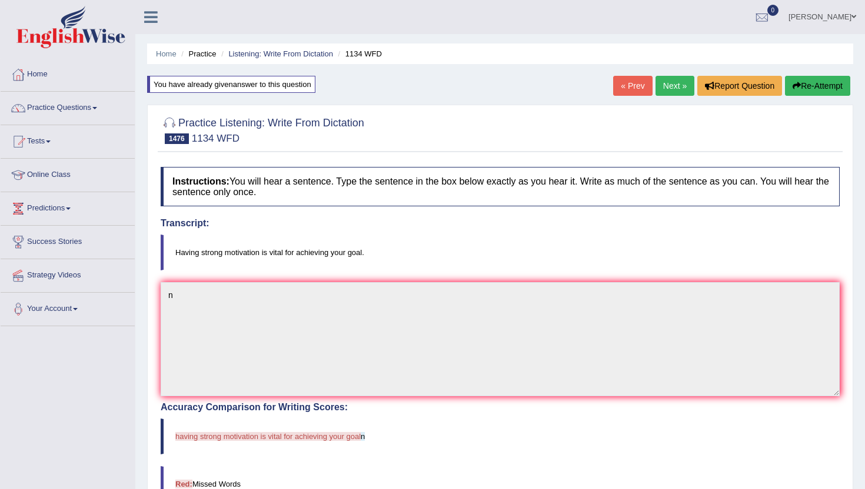
click at [664, 86] on link "Next »" at bounding box center [674, 86] width 39 height 20
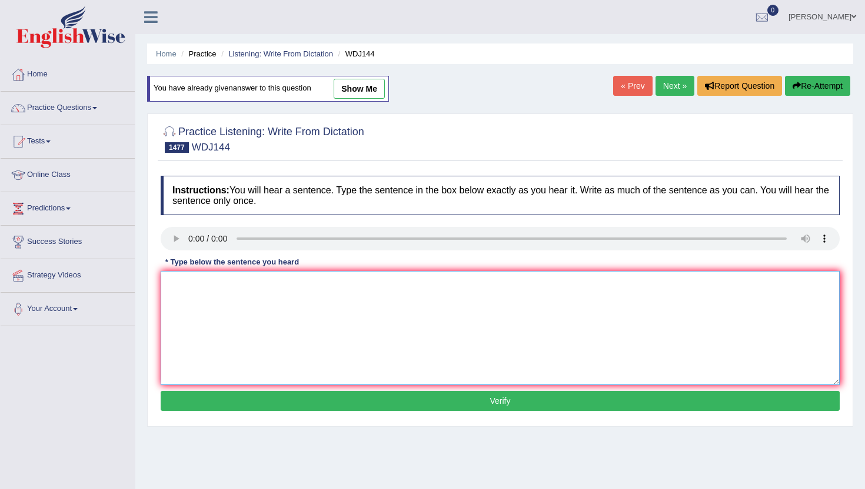
click at [227, 316] on textarea at bounding box center [500, 328] width 679 height 114
type textarea "m"
click at [236, 405] on button "Verify" at bounding box center [500, 401] width 679 height 20
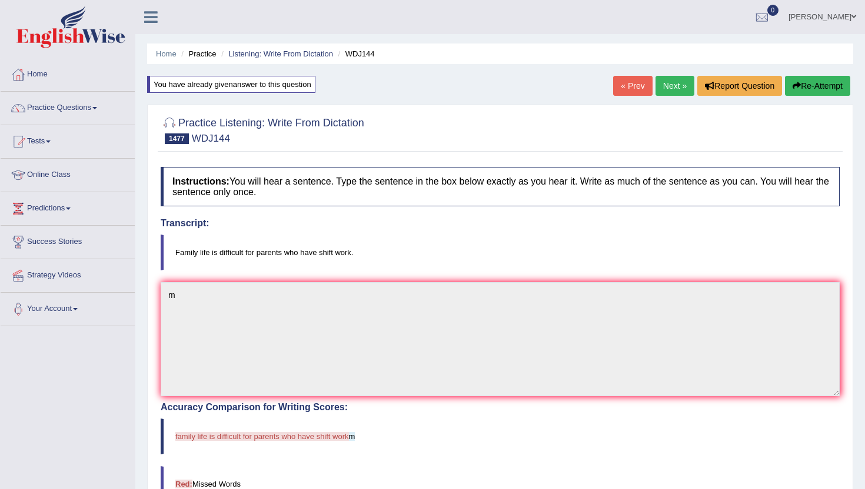
click at [671, 82] on link "Next »" at bounding box center [674, 86] width 39 height 20
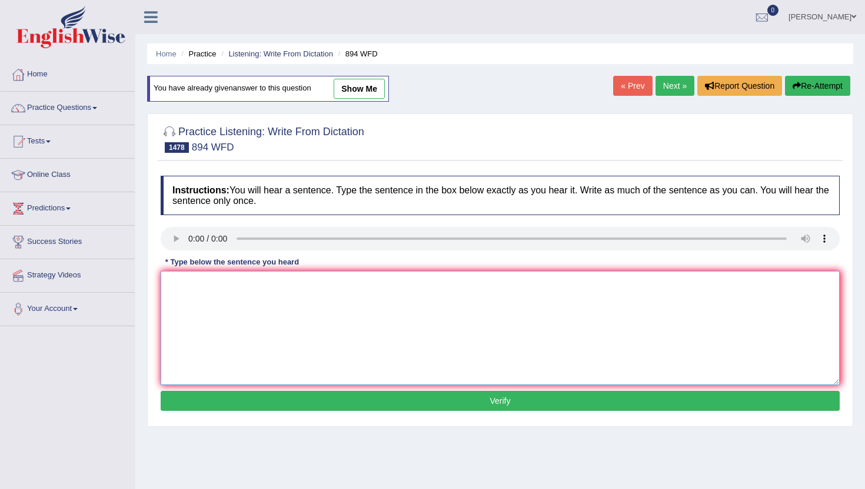
click at [215, 323] on textarea at bounding box center [500, 328] width 679 height 114
type textarea "n"
click at [219, 409] on button "Verify" at bounding box center [500, 401] width 679 height 20
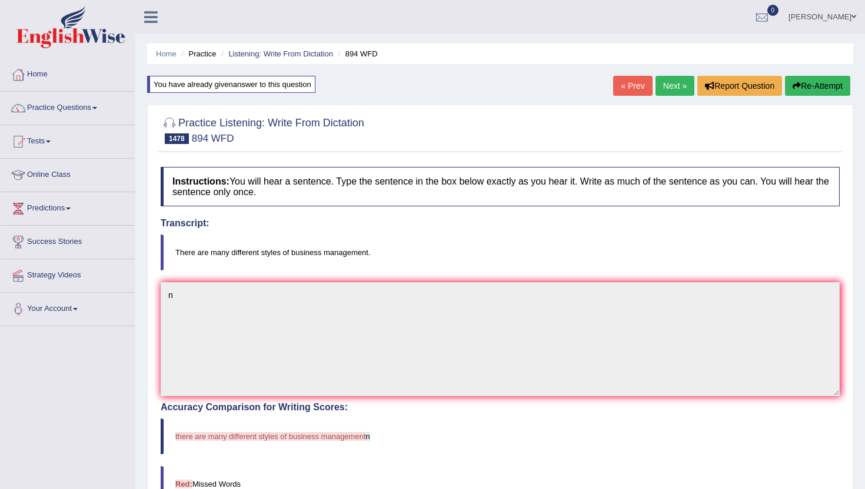
click at [721, 54] on ul "Home Practice Listening: Write From Dictation 894 WFD" at bounding box center [500, 54] width 706 height 21
click at [655, 88] on link "Next »" at bounding box center [674, 86] width 39 height 20
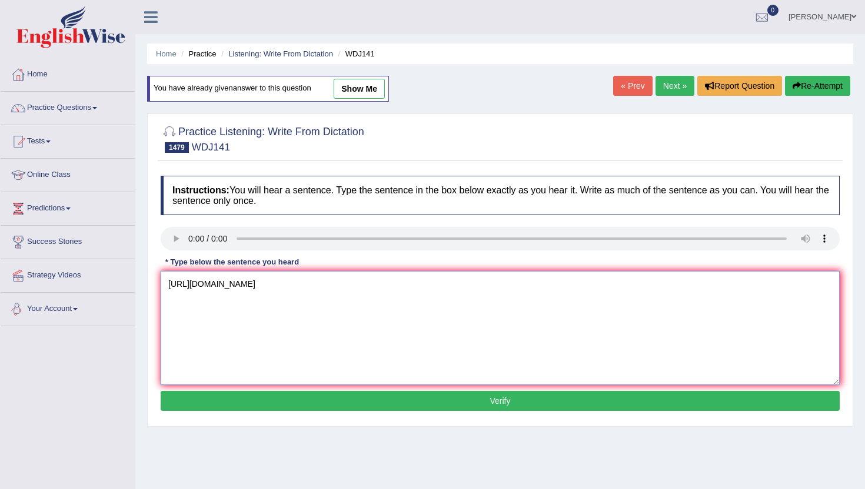
click at [252, 322] on textarea "[URL][DOMAIN_NAME]" at bounding box center [500, 328] width 679 height 114
click at [255, 357] on textarea "[URL][DOMAIN_NAME]" at bounding box center [500, 328] width 679 height 114
type textarea "https://pte.englishwise.com.au/index.php?r=practice%2Fquestion&id=7342&index=14…"
click at [245, 407] on button "Verify" at bounding box center [500, 401] width 679 height 20
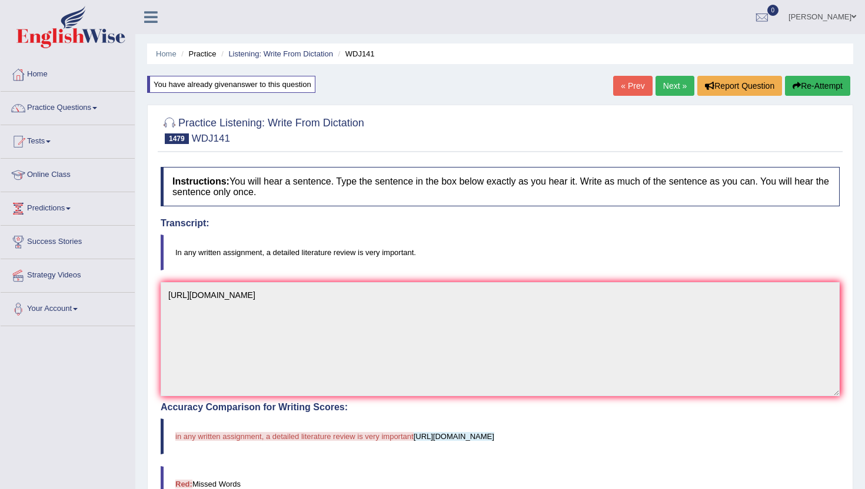
click at [661, 87] on link "Next »" at bounding box center [674, 86] width 39 height 20
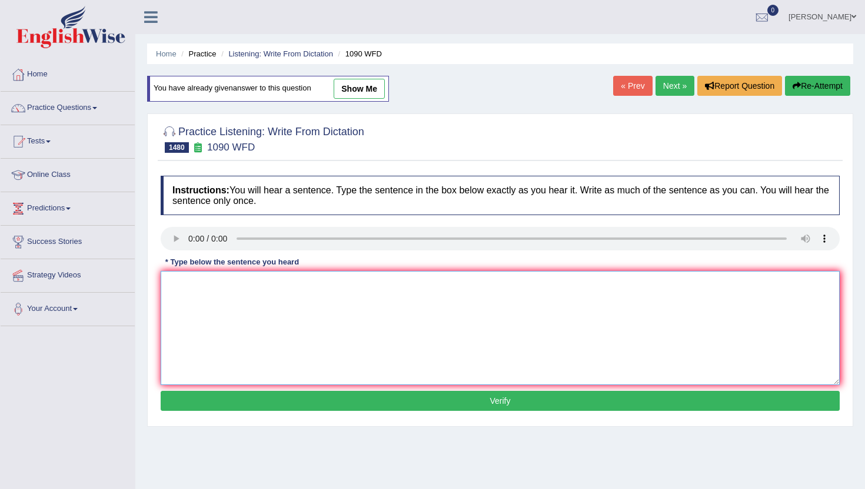
click at [228, 331] on textarea at bounding box center [500, 328] width 679 height 114
type textarea "m"
click at [218, 425] on div "Practice Listening: Write From Dictation 1480 1090 WFD Instructions: You will h…" at bounding box center [500, 271] width 706 height 314
click at [226, 409] on button "Verify" at bounding box center [500, 401] width 679 height 20
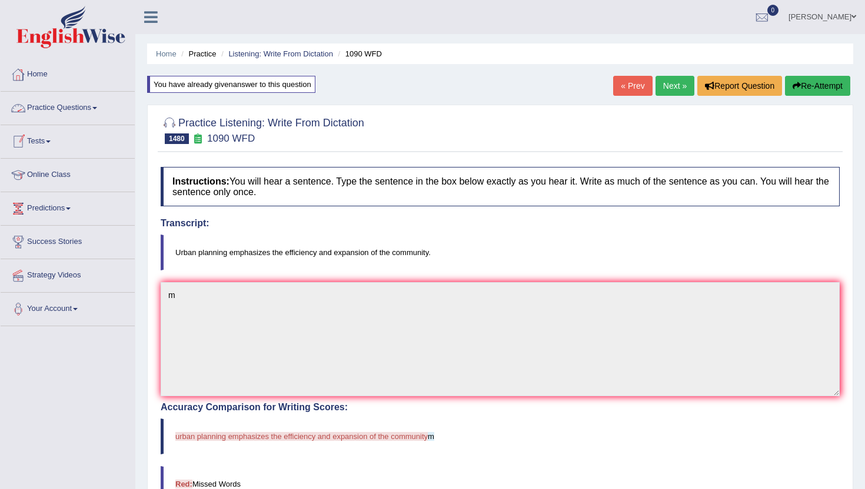
click at [48, 79] on link "Home" at bounding box center [68, 72] width 134 height 29
